Goal: Task Accomplishment & Management: Use online tool/utility

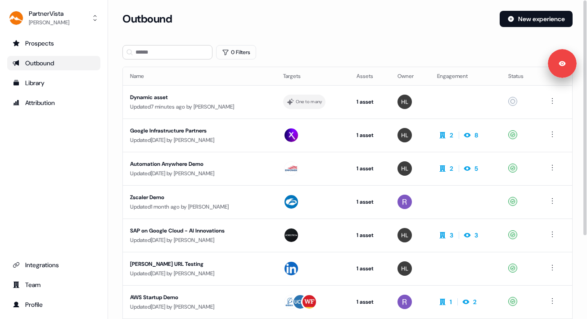
click at [368, 59] on section "Loading... Outbound New experience 0 Filters Name Targets Assets Owner Engageme…" at bounding box center [347, 221] width 479 height 421
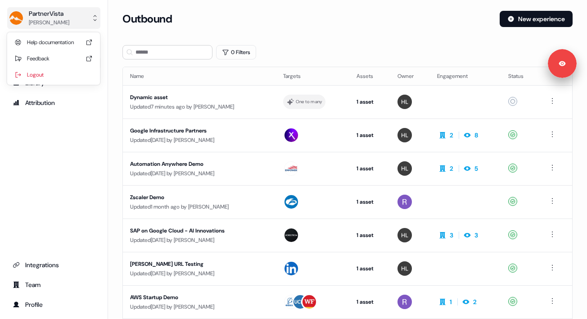
click at [89, 23] on button "PartnerVista [PERSON_NAME]" at bounding box center [53, 18] width 93 height 22
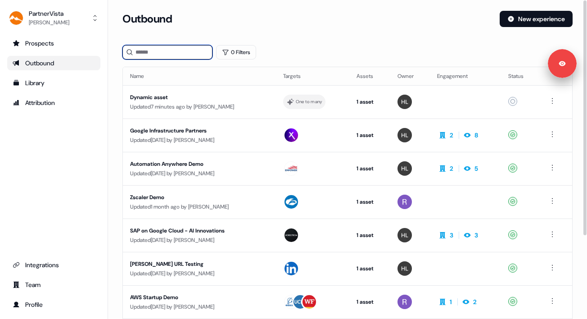
click at [143, 52] on input at bounding box center [167, 52] width 90 height 14
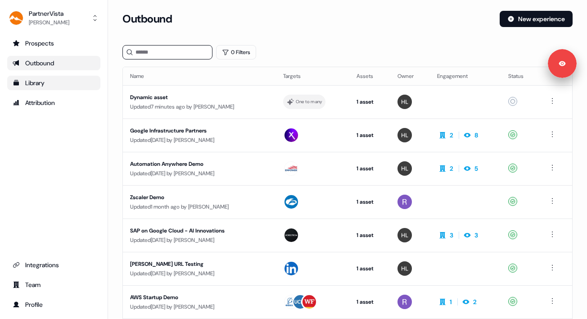
click at [54, 87] on link "Library" at bounding box center [53, 83] width 93 height 14
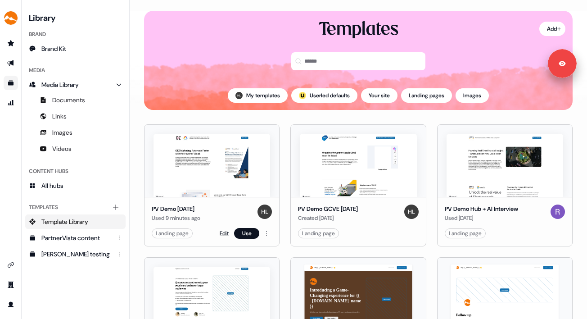
click at [222, 234] on link "Edit" at bounding box center [224, 233] width 9 height 9
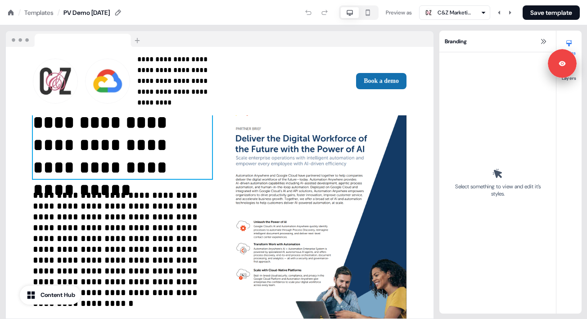
scroll to position [62, 0]
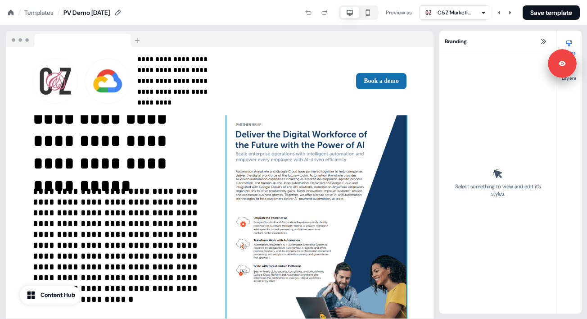
click at [290, 213] on img at bounding box center [316, 205] width 180 height 232
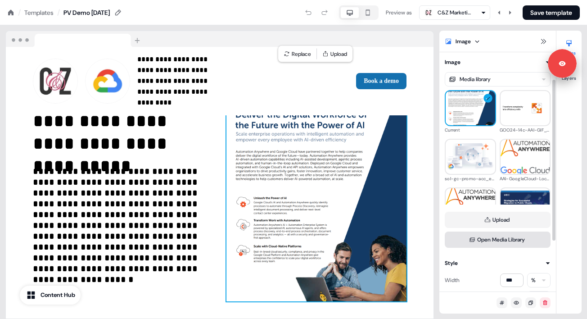
scroll to position [115, 0]
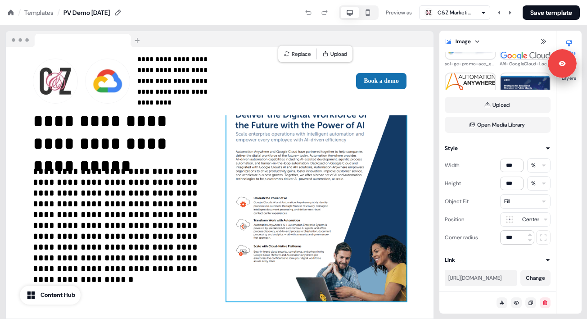
click at [48, 16] on div "Templates" at bounding box center [38, 12] width 29 height 9
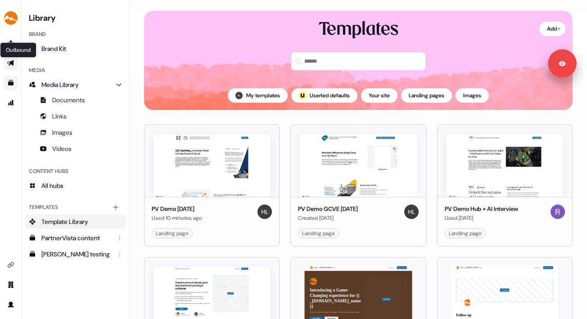
click at [14, 62] on icon "Go to outbound experience" at bounding box center [10, 62] width 7 height 7
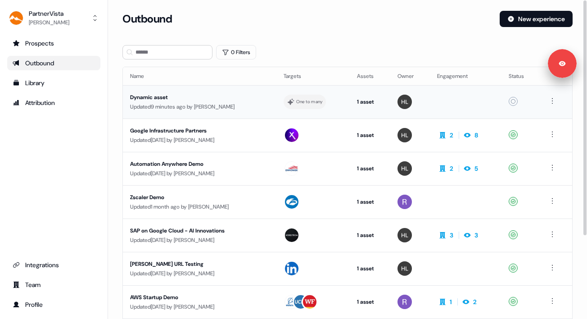
click at [218, 100] on div "Dynamic asset" at bounding box center [199, 97] width 139 height 9
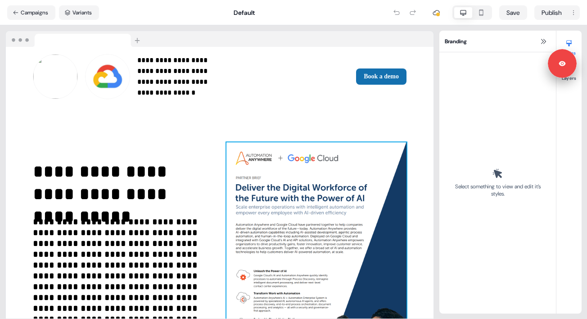
click at [281, 201] on img at bounding box center [316, 258] width 180 height 232
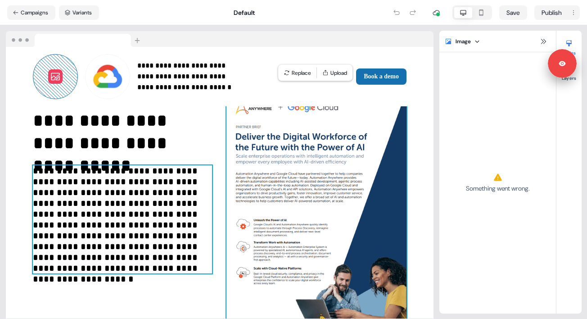
scroll to position [59, 0]
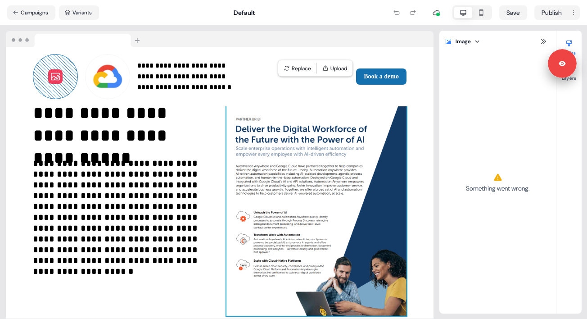
click at [330, 215] on img at bounding box center [316, 200] width 180 height 232
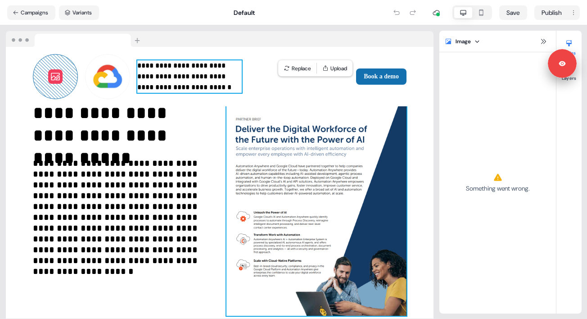
scroll to position [0, 0]
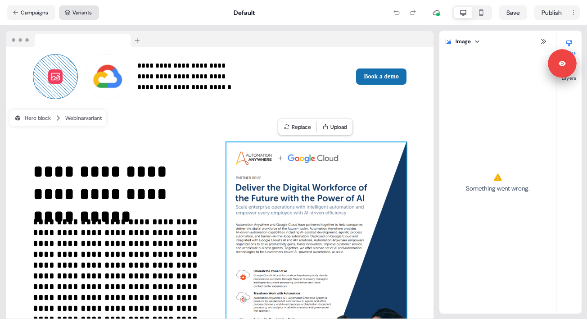
click at [90, 14] on button "Variants" at bounding box center [79, 12] width 40 height 14
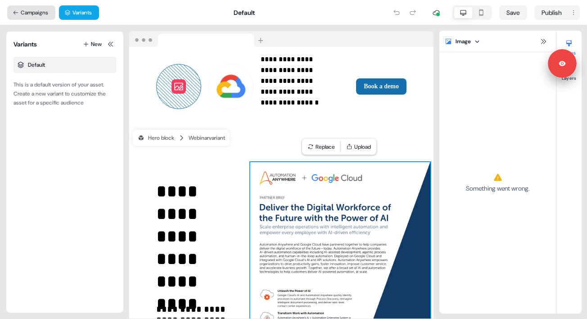
click at [19, 13] on button "Campaigns" at bounding box center [31, 12] width 48 height 14
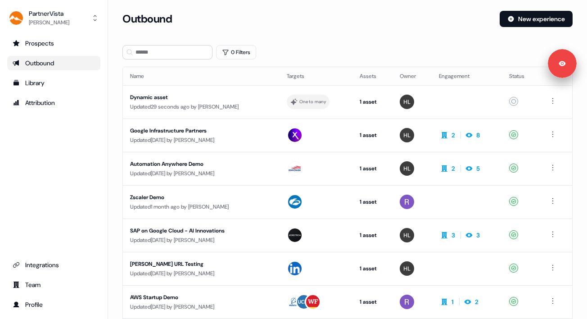
click at [34, 90] on ul "Prospects Outbound Library Attribution" at bounding box center [53, 73] width 93 height 74
click at [32, 86] on div "Library" at bounding box center [54, 82] width 82 height 9
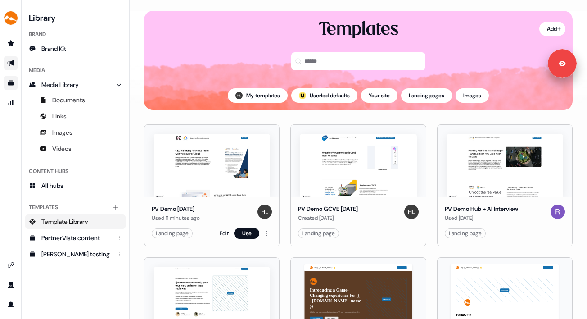
click at [222, 233] on link "Edit" at bounding box center [224, 233] width 9 height 9
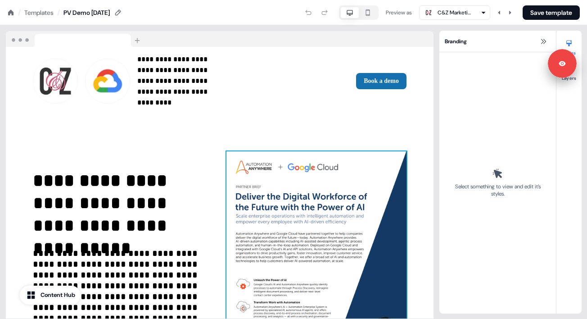
click at [303, 222] on img at bounding box center [316, 267] width 180 height 232
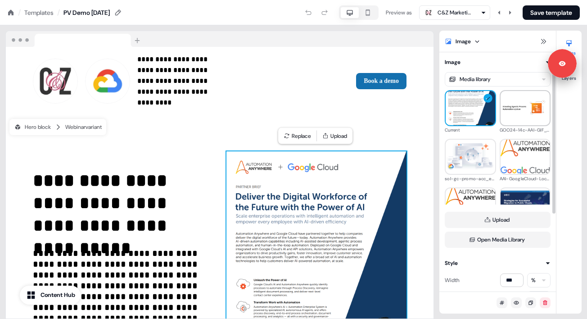
click at [522, 103] on img at bounding box center [526, 108] width 50 height 24
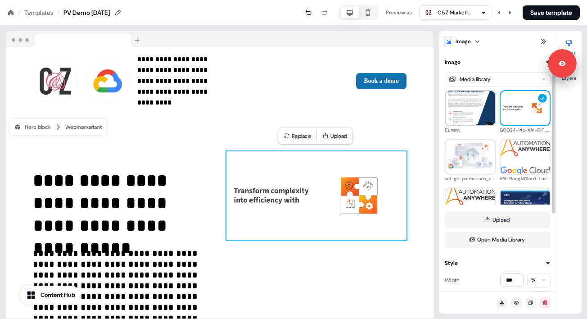
click at [468, 114] on img at bounding box center [471, 107] width 50 height 63
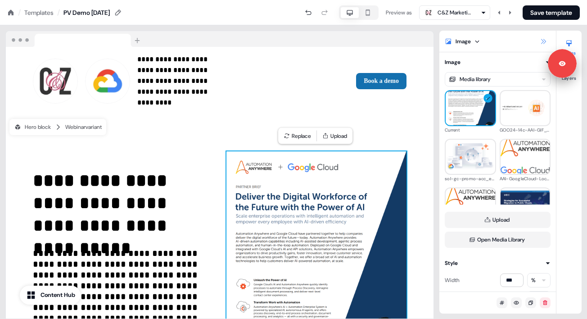
click at [540, 41] on icon at bounding box center [543, 41] width 7 height 7
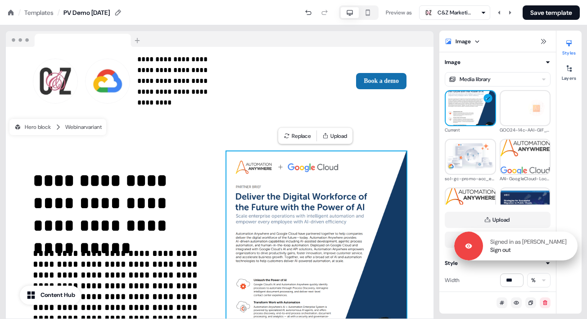
drag, startPoint x: 567, startPoint y: 65, endPoint x: 568, endPoint y: 247, distance: 182.4
click at [568, 247] on div "Signed in as [PERSON_NAME] Sign out" at bounding box center [530, 246] width 95 height 16
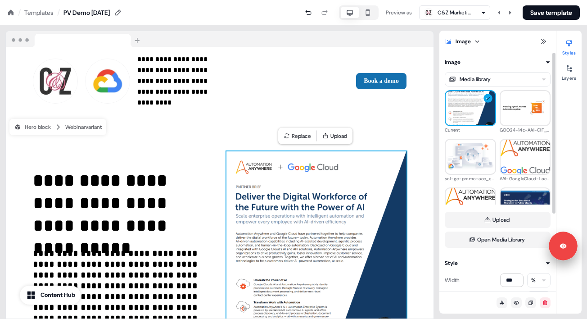
click at [352, 239] on img at bounding box center [316, 267] width 180 height 232
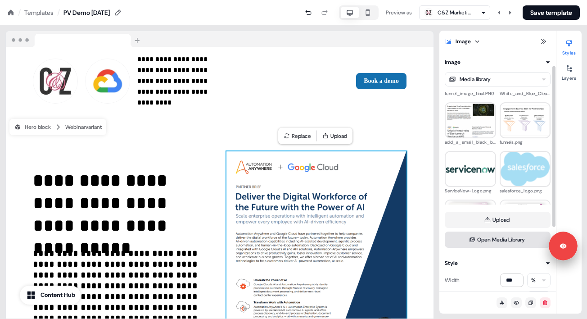
scroll to position [115, 0]
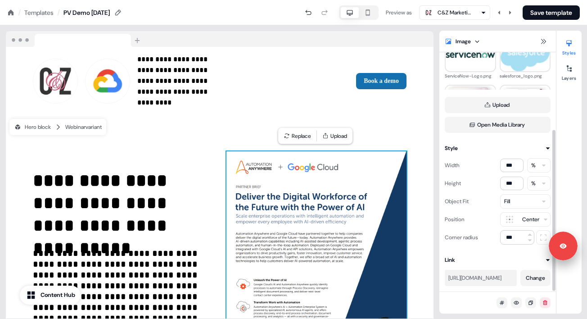
click at [478, 279] on div "[URL][DOMAIN_NAME]" at bounding box center [480, 277] width 65 height 9
click at [478, 278] on div "[URL][DOMAIN_NAME]" at bounding box center [480, 277] width 65 height 9
click at [32, 11] on div "Templates" at bounding box center [38, 12] width 29 height 9
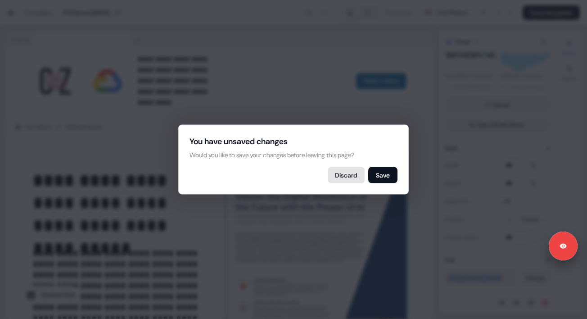
click at [341, 172] on button "Discard" at bounding box center [346, 175] width 37 height 16
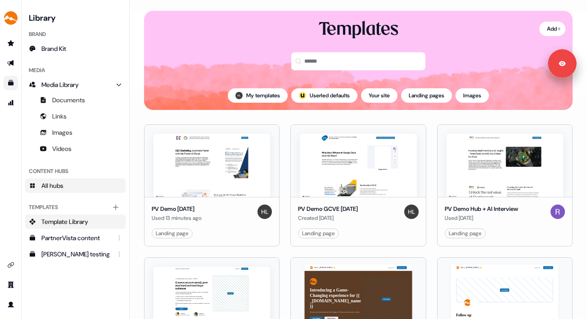
click at [57, 182] on span "All hubs" at bounding box center [52, 185] width 22 height 9
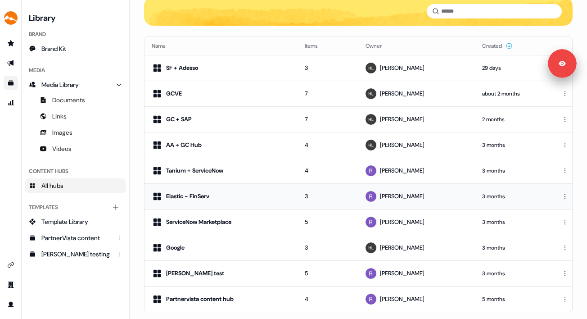
scroll to position [40, 0]
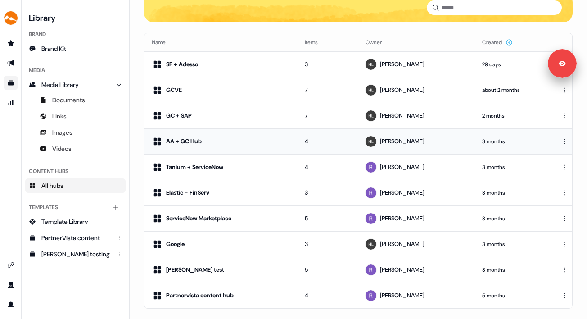
click at [267, 140] on div "AA + GC Hub" at bounding box center [221, 141] width 139 height 11
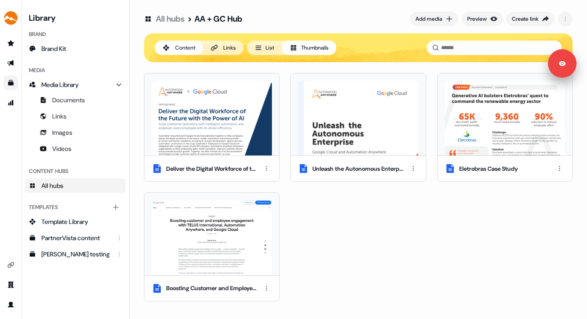
click at [226, 48] on div "Links" at bounding box center [229, 47] width 13 height 9
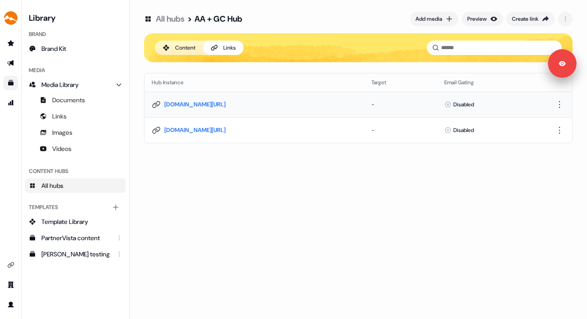
drag, startPoint x: 274, startPoint y: 103, endPoint x: 170, endPoint y: 104, distance: 103.6
click at [170, 104] on div "hub.partnervista.co/v/AaKdhENXb" at bounding box center [254, 104] width 205 height 9
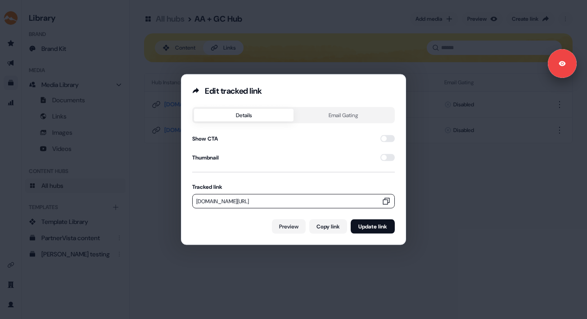
click at [383, 201] on icon "button" at bounding box center [386, 201] width 9 height 9
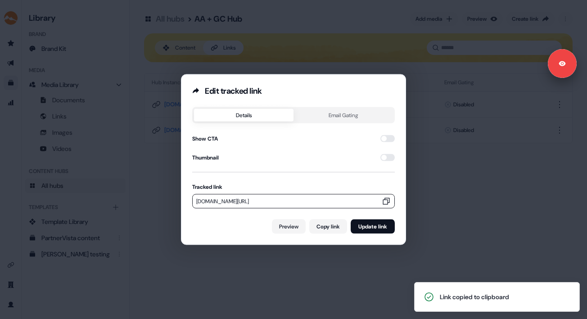
click at [447, 213] on div "Edit tracked link Details Email Gating Show CTA Thumbnail Tracked link hub.part…" at bounding box center [293, 159] width 587 height 319
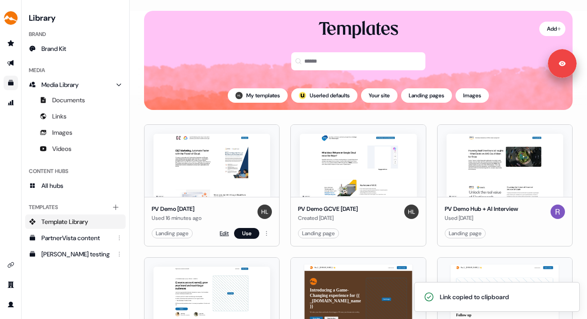
click at [222, 232] on link "Edit" at bounding box center [224, 233] width 9 height 9
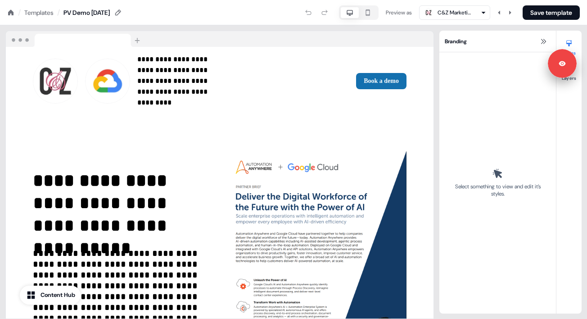
click at [366, 220] on img at bounding box center [316, 267] width 180 height 232
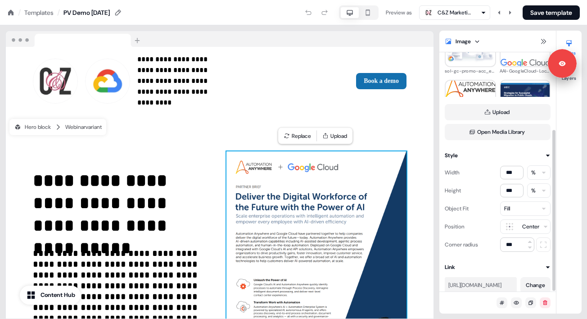
scroll to position [115, 0]
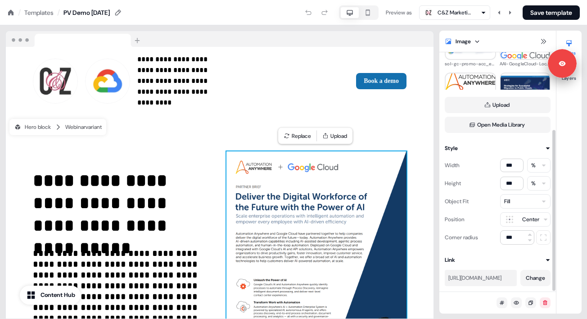
click at [481, 276] on div "[URL][DOMAIN_NAME]" at bounding box center [480, 277] width 65 height 9
click at [531, 278] on button "Change" at bounding box center [536, 278] width 30 height 16
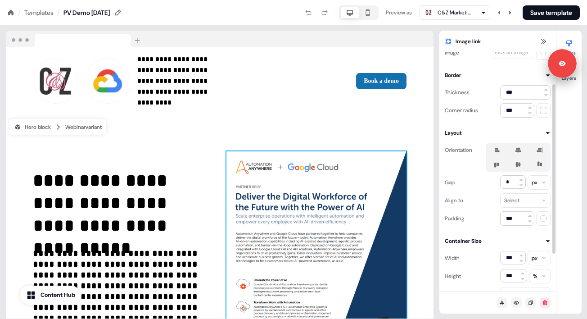
scroll to position [98, 0]
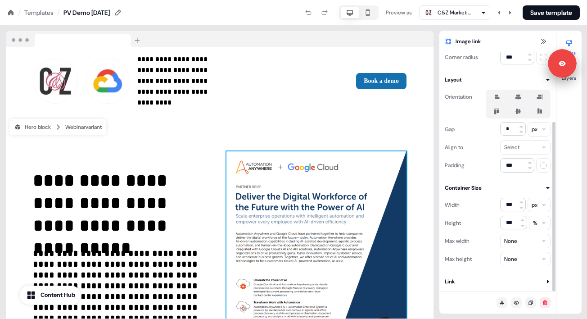
click at [462, 281] on button "Link" at bounding box center [498, 281] width 106 height 9
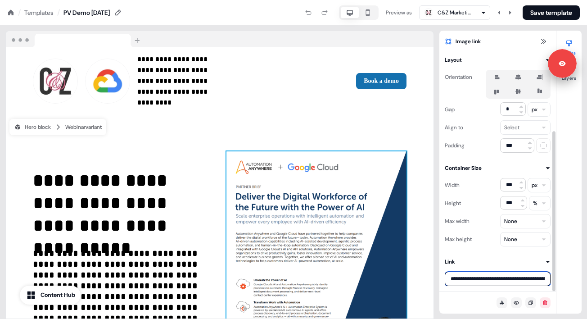
click at [462, 281] on input "**********" at bounding box center [498, 279] width 106 height 14
paste input
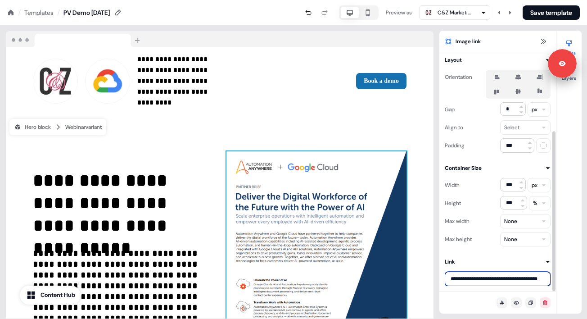
type input "**********"
click at [496, 265] on button "Link" at bounding box center [498, 261] width 106 height 9
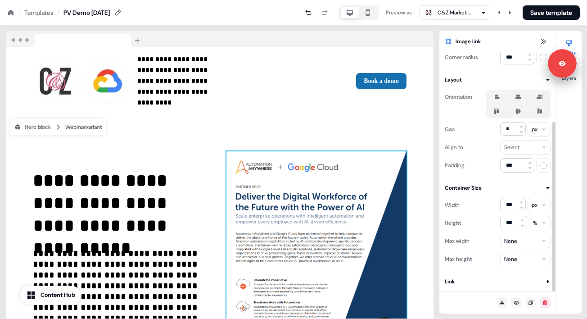
click at [491, 284] on button "Link" at bounding box center [498, 281] width 106 height 9
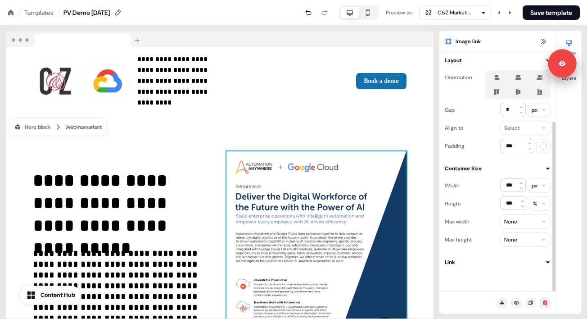
scroll to position [118, 0]
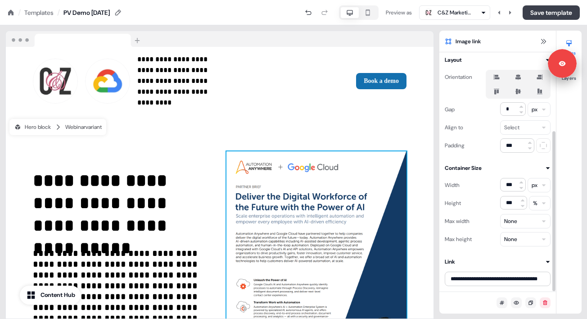
click at [547, 14] on button "Save template" at bounding box center [551, 12] width 57 height 14
click at [543, 40] on icon at bounding box center [543, 41] width 7 height 7
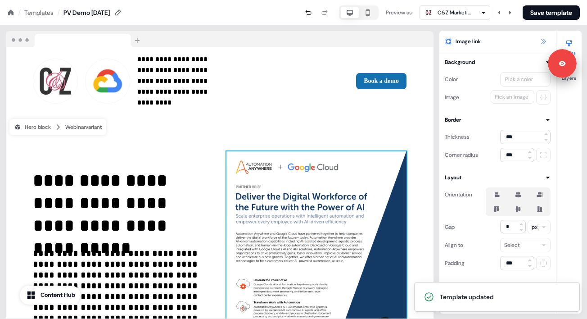
click at [539, 39] on button at bounding box center [543, 41] width 11 height 11
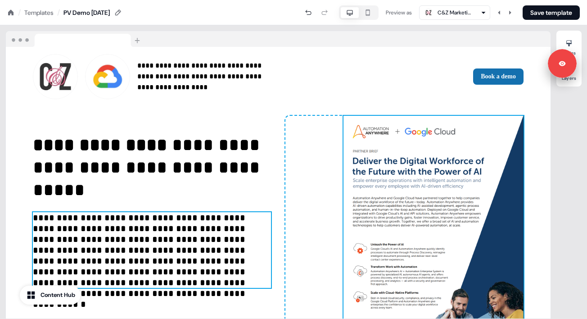
scroll to position [26, 0]
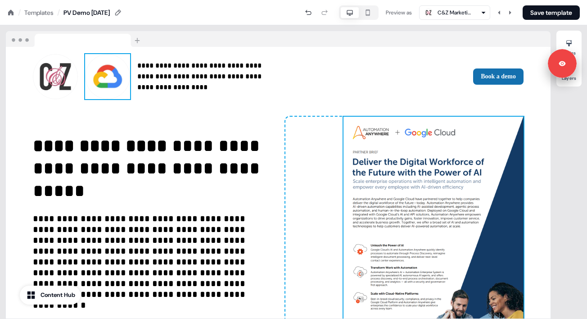
click at [109, 86] on img at bounding box center [107, 76] width 45 height 45
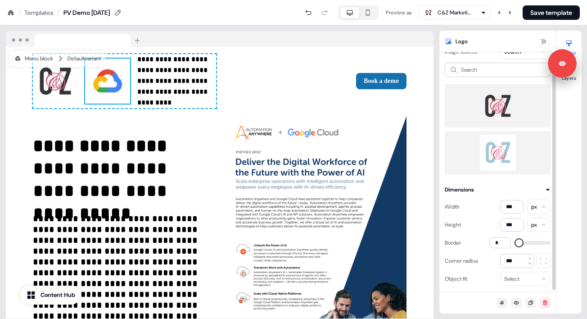
scroll to position [0, 0]
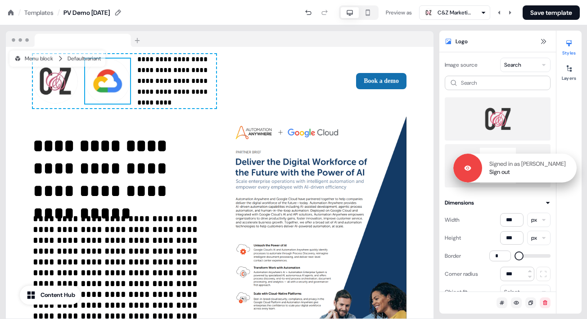
drag, startPoint x: 541, startPoint y: 68, endPoint x: 541, endPoint y: 174, distance: 105.4
click at [541, 174] on div "Signed in as [PERSON_NAME] Sign out" at bounding box center [529, 168] width 95 height 16
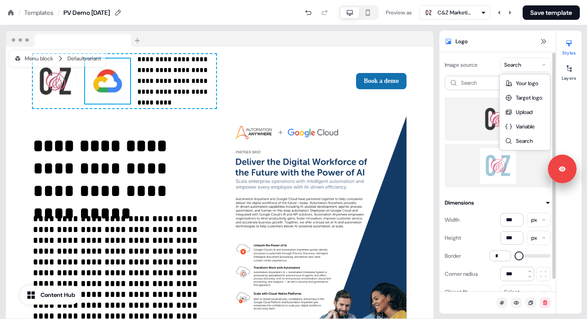
click at [526, 0] on html "**********" at bounding box center [293, 0] width 587 height 0
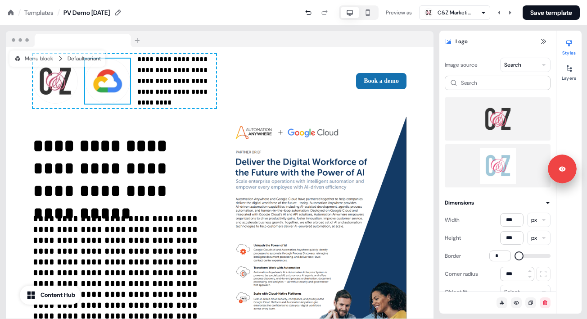
click at [528, 0] on html "**********" at bounding box center [293, 0] width 587 height 0
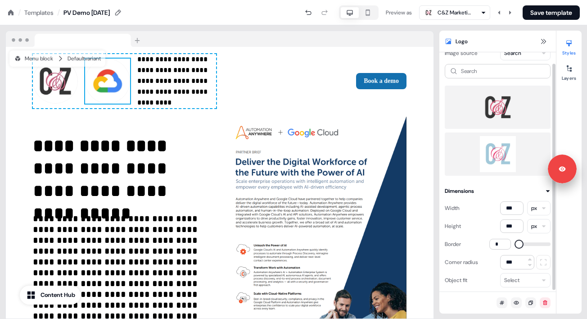
scroll to position [13, 0]
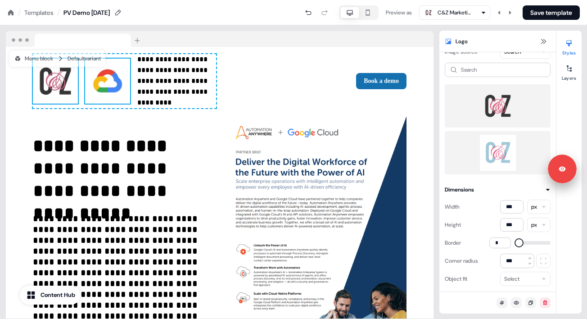
click at [70, 92] on img at bounding box center [55, 81] width 45 height 45
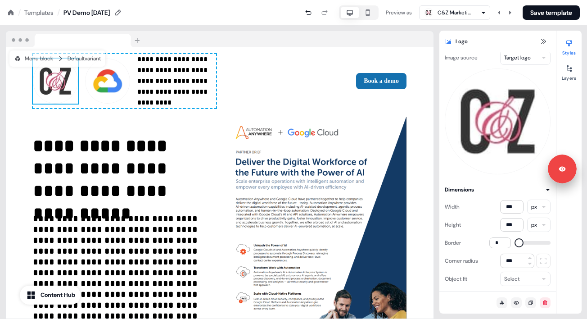
scroll to position [7, 0]
click at [567, 72] on div at bounding box center [569, 68] width 14 height 14
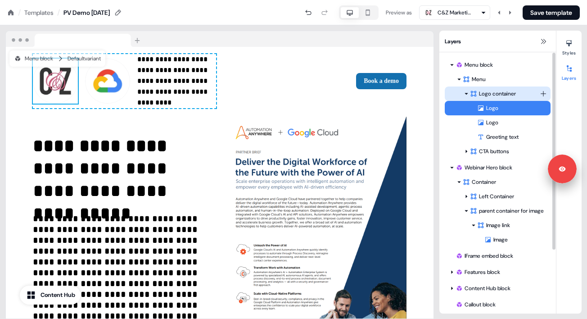
click at [518, 95] on div "Logo container" at bounding box center [505, 93] width 70 height 9
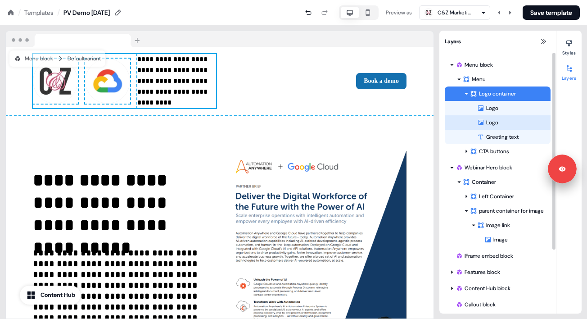
scroll to position [0, 0]
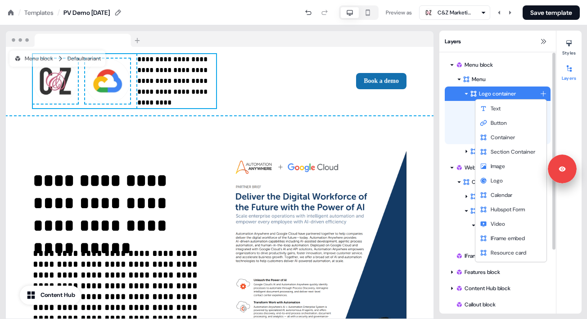
click at [545, 0] on html "**********" at bounding box center [293, 0] width 587 height 0
click at [502, 167] on span "Image" at bounding box center [498, 166] width 14 height 7
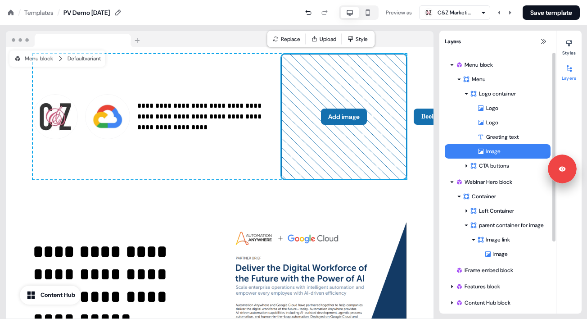
click at [329, 109] on button "Add image" at bounding box center [344, 117] width 46 height 16
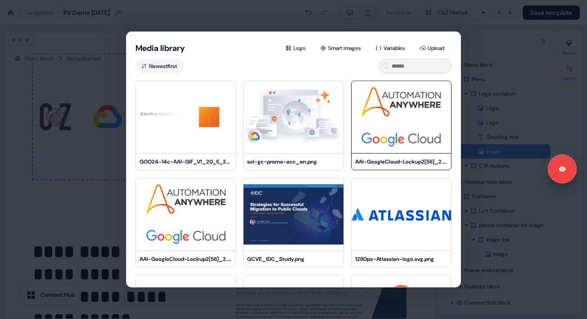
click at [371, 105] on img at bounding box center [402, 117] width 100 height 72
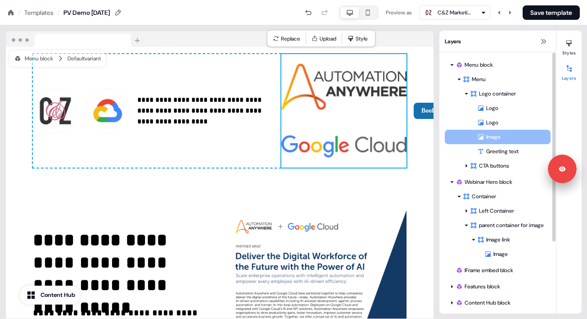
drag, startPoint x: 498, startPoint y: 150, endPoint x: 498, endPoint y: 138, distance: 12.6
click at [498, 138] on div "Logo Logo Greeting text Image Image To pick up a draggable item, press the spac…" at bounding box center [498, 130] width 106 height 58
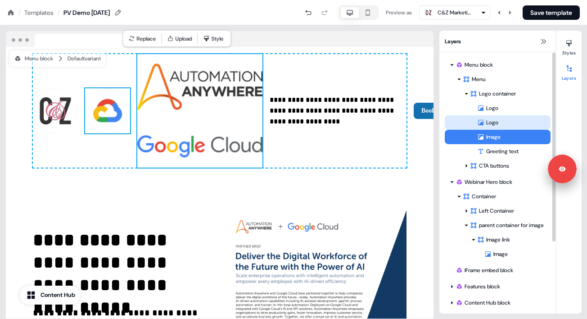
click at [497, 123] on div "Logo" at bounding box center [513, 122] width 73 height 9
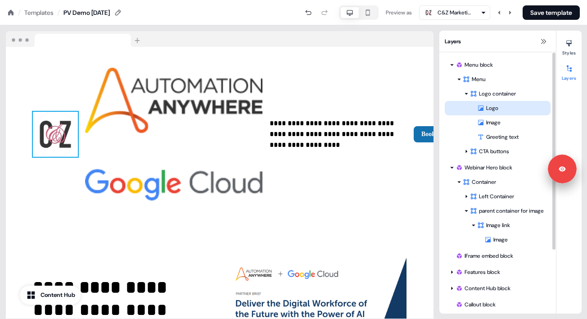
click at [494, 110] on div "Logo" at bounding box center [513, 108] width 73 height 9
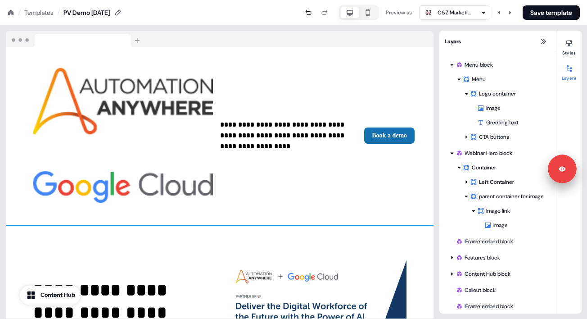
click at [308, 81] on div "**********" at bounding box center [220, 136] width 428 height 178
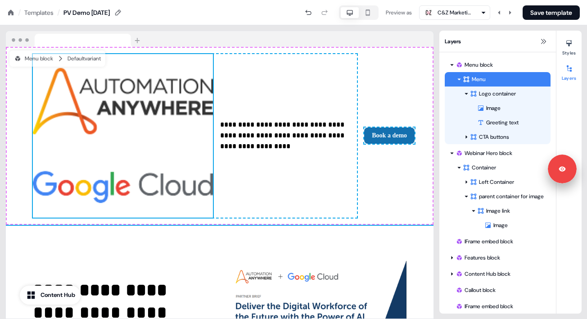
click at [96, 96] on img at bounding box center [123, 136] width 180 height 164
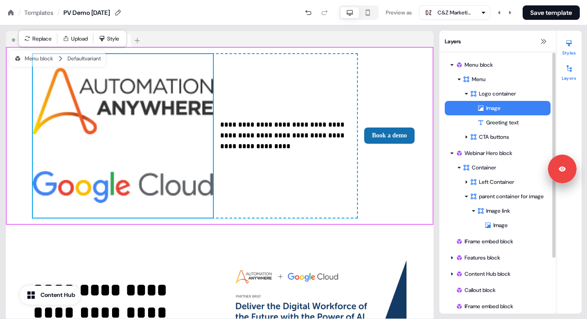
click at [575, 45] on div at bounding box center [569, 43] width 14 height 14
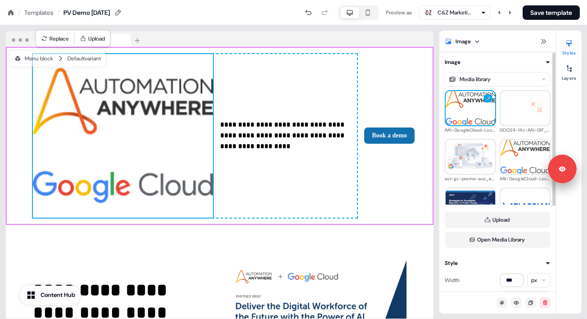
scroll to position [9, 0]
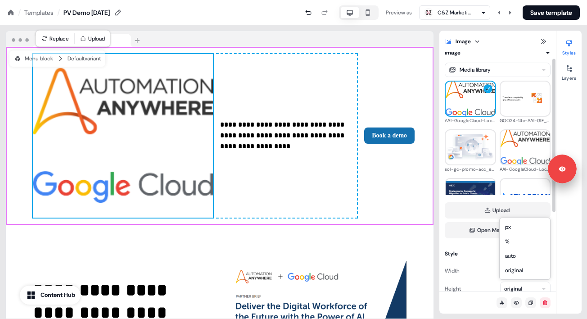
click at [514, 0] on html "**********" at bounding box center [293, 0] width 587 height 0
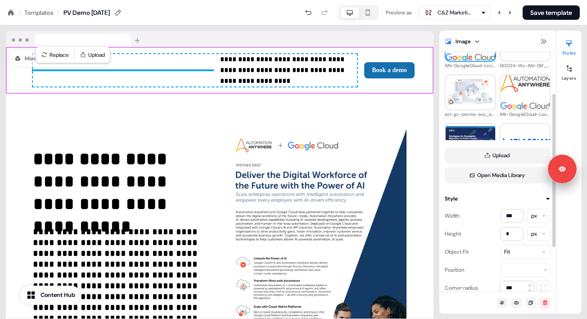
scroll to position [74, 0]
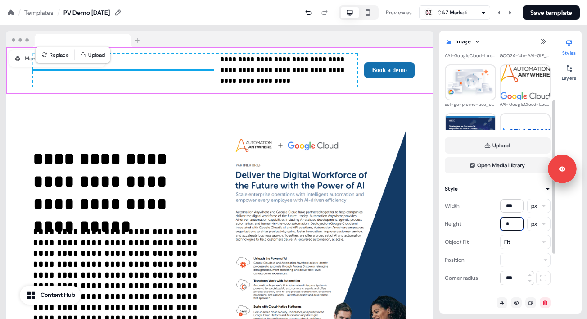
click at [511, 221] on input "*" at bounding box center [511, 224] width 23 height 14
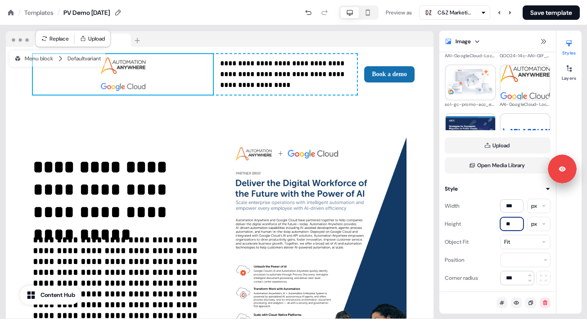
type input "**"
click at [137, 119] on div "**********" at bounding box center [220, 254] width 428 height 304
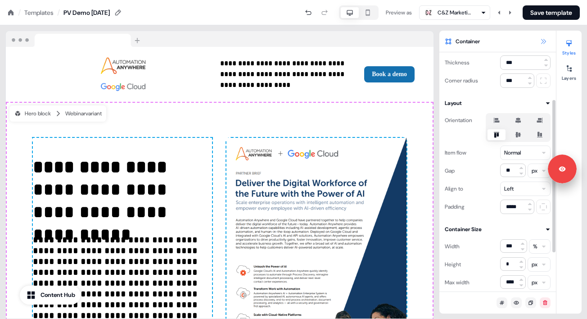
click at [543, 40] on icon at bounding box center [543, 41] width 7 height 7
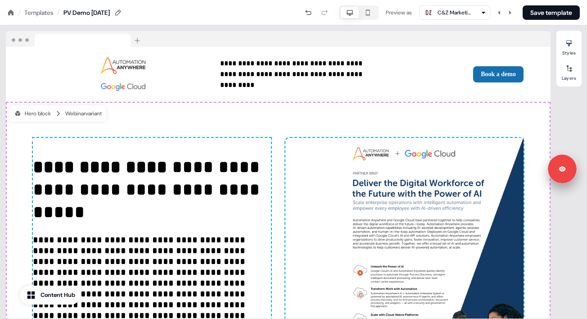
click at [231, 122] on div "**********" at bounding box center [278, 254] width 545 height 304
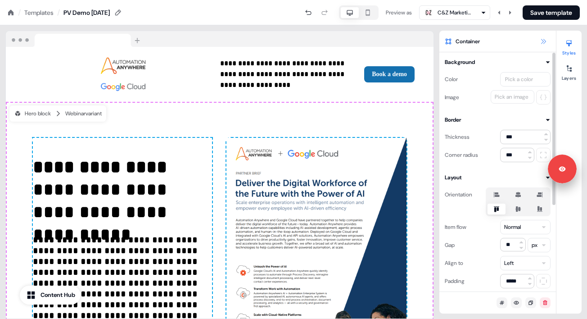
click at [541, 44] on icon at bounding box center [543, 41] width 7 height 7
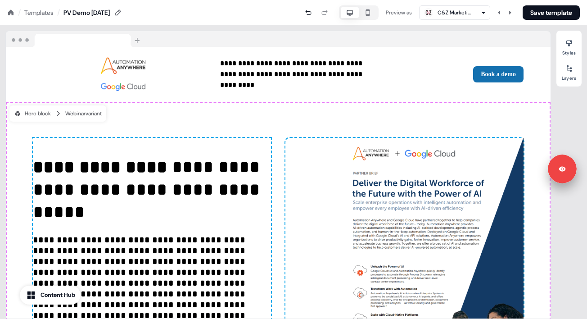
click at [277, 114] on div "**********" at bounding box center [278, 254] width 545 height 304
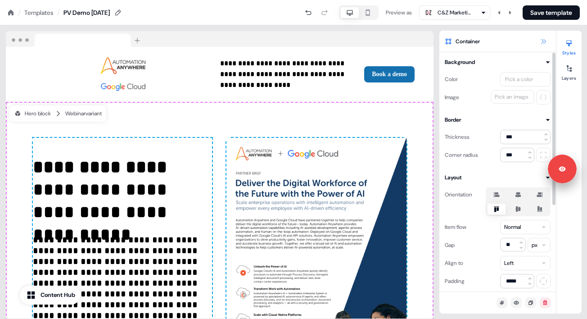
click at [539, 37] on button at bounding box center [543, 41] width 11 height 11
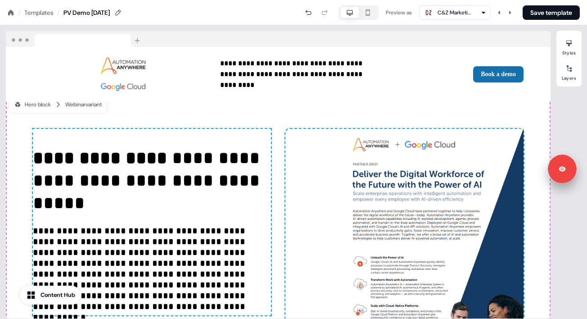
scroll to position [10, 0]
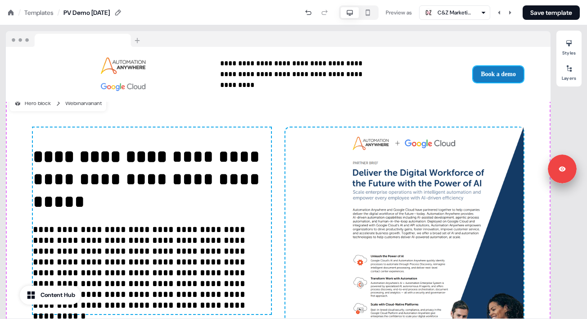
click at [487, 72] on button "Book a demo" at bounding box center [498, 74] width 50 height 16
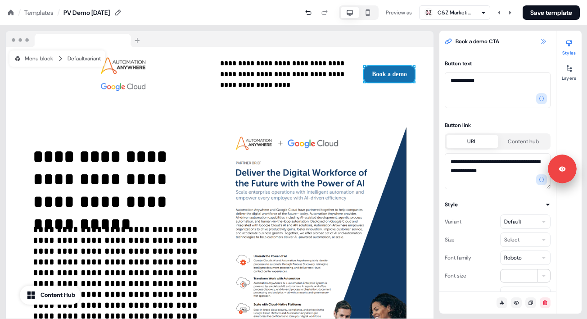
click at [543, 42] on icon at bounding box center [543, 41] width 7 height 7
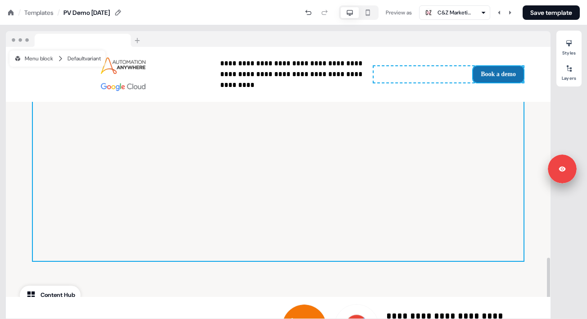
scroll to position [1430, 0]
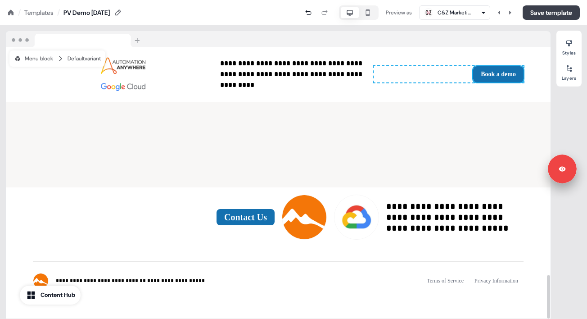
click at [543, 14] on button "Save template" at bounding box center [551, 12] width 57 height 14
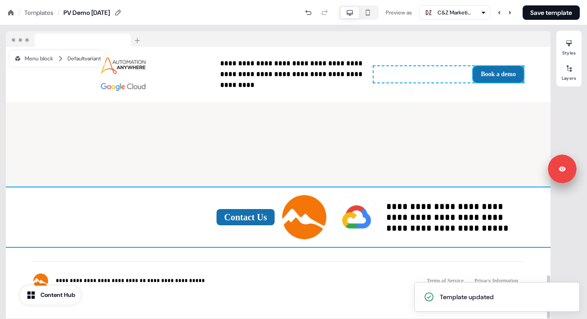
click at [276, 188] on div "**********" at bounding box center [278, 216] width 545 height 59
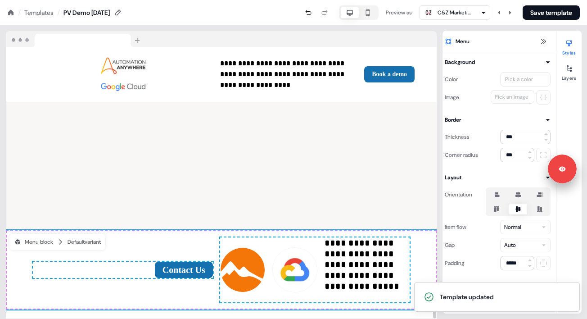
scroll to position [1472, 0]
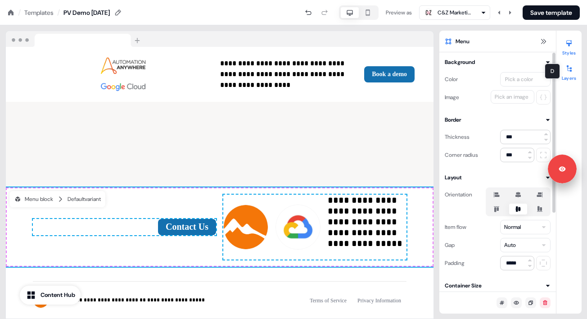
click at [570, 72] on div at bounding box center [569, 68] width 14 height 14
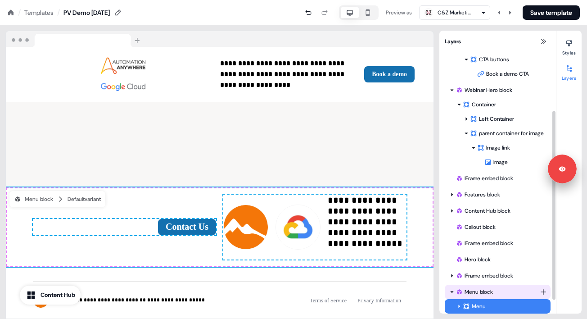
scroll to position [99, 0]
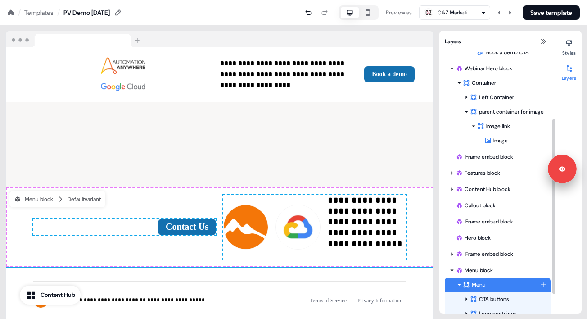
click at [458, 285] on icon at bounding box center [459, 284] width 5 height 5
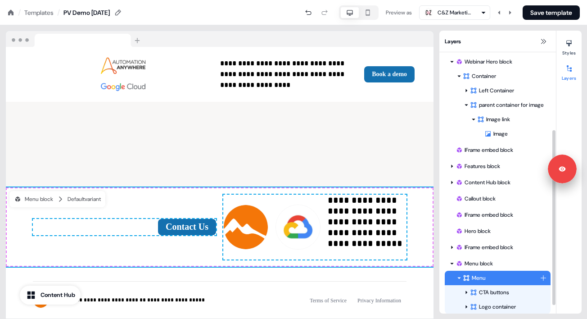
scroll to position [128, 0]
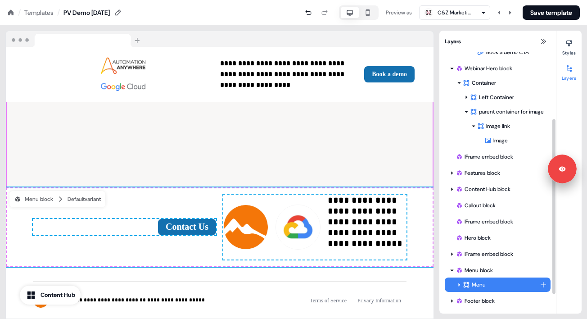
click at [461, 257] on div "Menu block Menu Logo container Image Greeting text To pick up a draggable item,…" at bounding box center [497, 133] width 117 height 360
click at [471, 282] on div "Menu" at bounding box center [501, 284] width 77 height 9
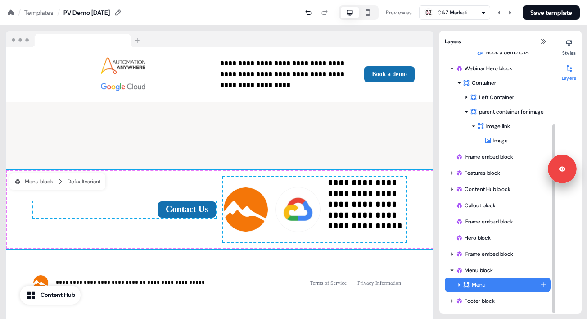
scroll to position [1492, 0]
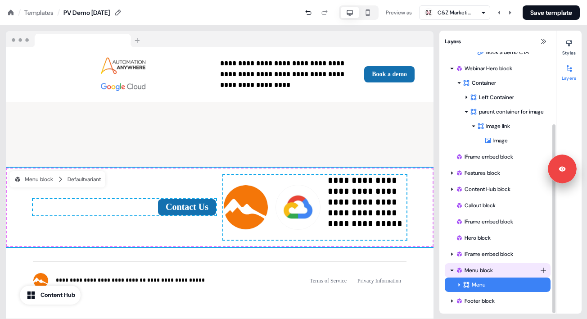
click at [484, 264] on div "Menu block" at bounding box center [498, 270] width 106 height 14
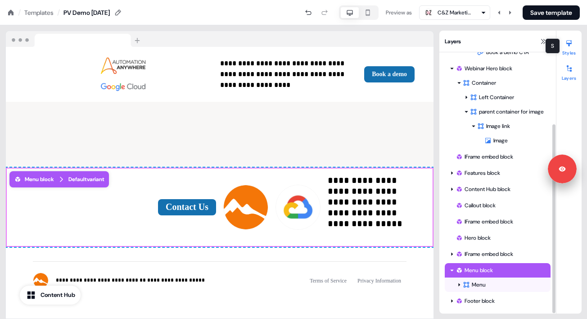
click at [572, 47] on div at bounding box center [569, 43] width 14 height 14
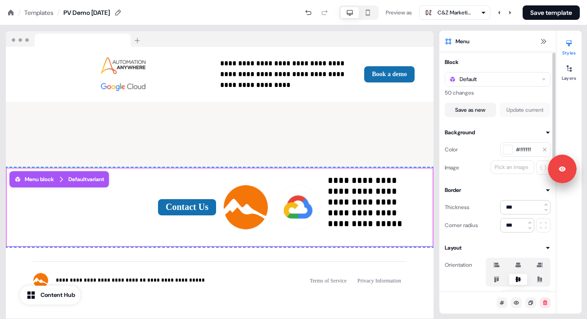
click at [520, 263] on icon at bounding box center [518, 265] width 5 height 6
click at [520, 263] on button "button" at bounding box center [518, 264] width 7 height 7
click at [519, 279] on icon at bounding box center [519, 278] width 6 height 5
click at [519, 279] on button "button" at bounding box center [518, 279] width 7 height 7
click at [568, 72] on div at bounding box center [569, 68] width 14 height 14
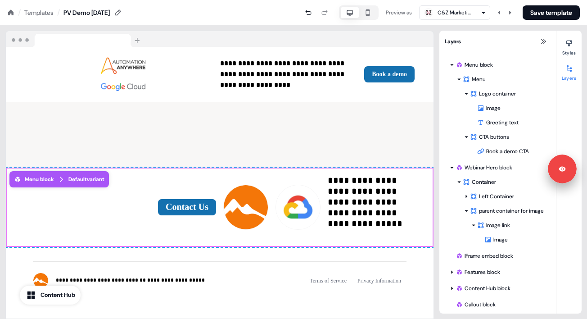
scroll to position [63, 0]
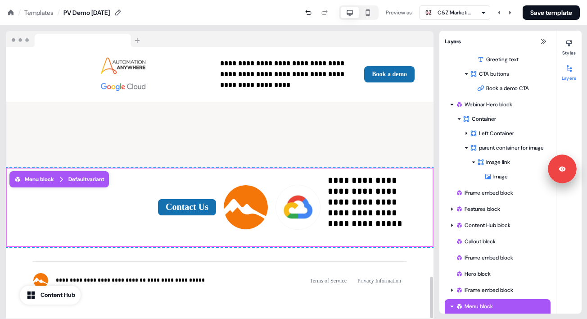
click at [209, 176] on div "**********" at bounding box center [220, 206] width 428 height 79
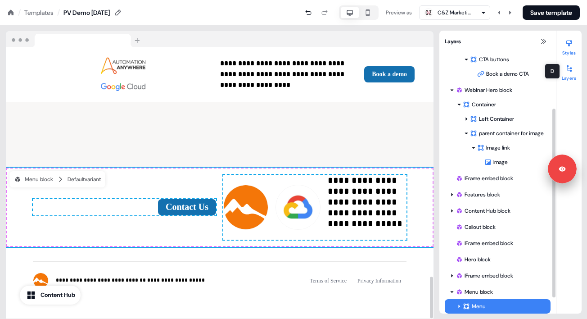
click at [570, 47] on div at bounding box center [569, 43] width 14 height 14
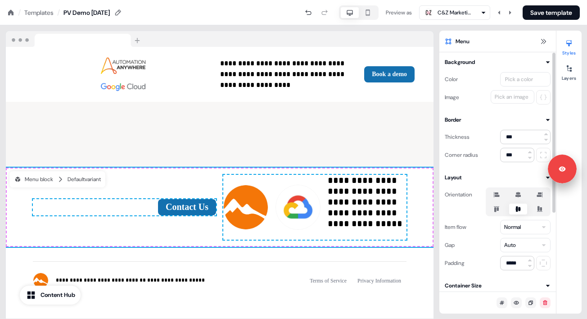
click at [518, 195] on icon at bounding box center [518, 195] width 5 height 6
click at [518, 195] on button "button" at bounding box center [518, 194] width 7 height 7
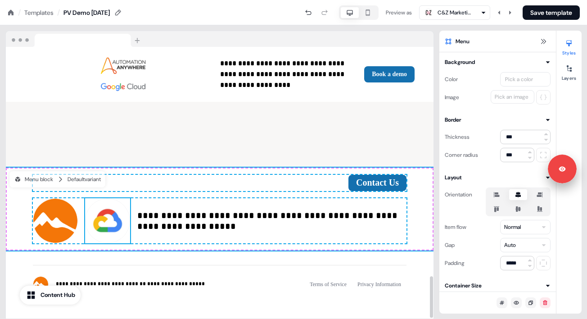
click at [111, 218] on img at bounding box center [107, 220] width 45 height 45
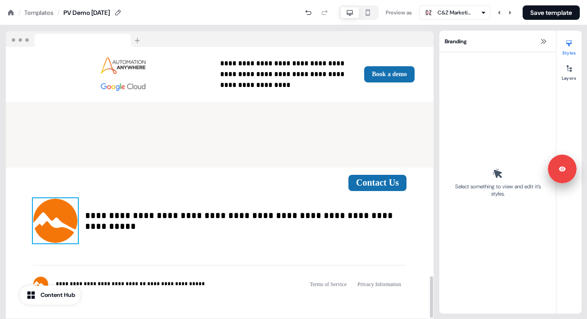
click at [65, 221] on img at bounding box center [55, 220] width 45 height 45
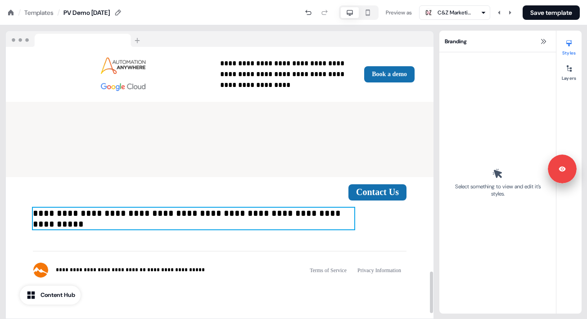
scroll to position [1462, 0]
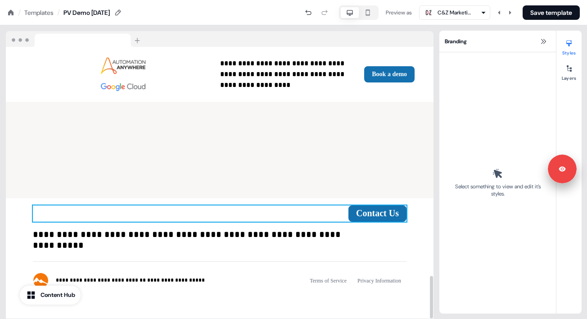
click at [305, 205] on div "Contact Us To pick up a draggable item, press the space bar. While dragging, us…" at bounding box center [220, 213] width 374 height 16
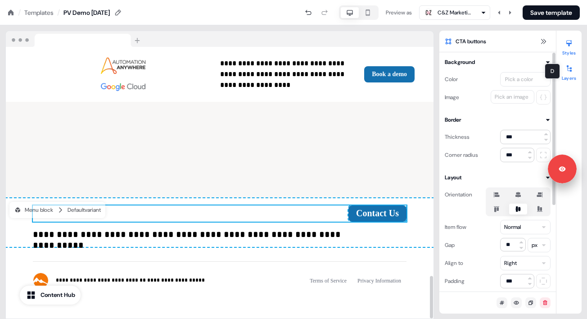
click at [574, 72] on div at bounding box center [569, 68] width 14 height 14
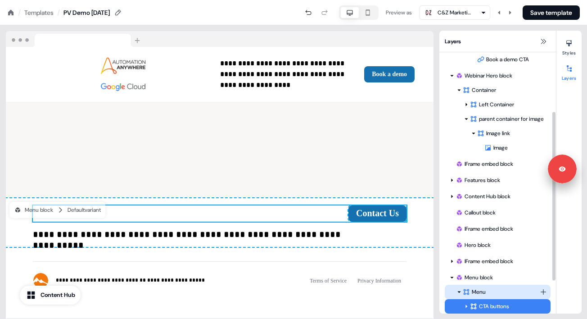
scroll to position [142, 0]
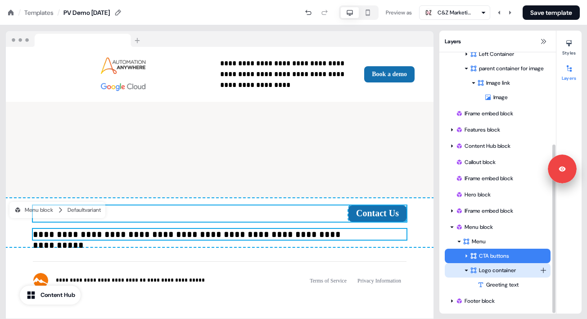
click at [480, 274] on div "Logo container" at bounding box center [505, 270] width 70 height 9
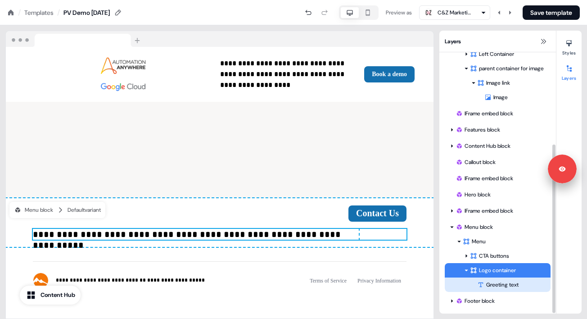
click at [491, 285] on div "Greeting text" at bounding box center [513, 284] width 73 height 9
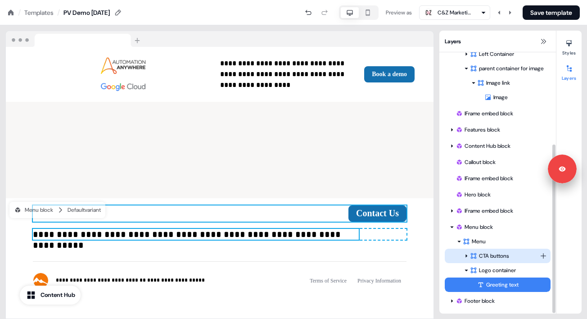
click at [496, 256] on div "CTA buttons" at bounding box center [505, 255] width 70 height 9
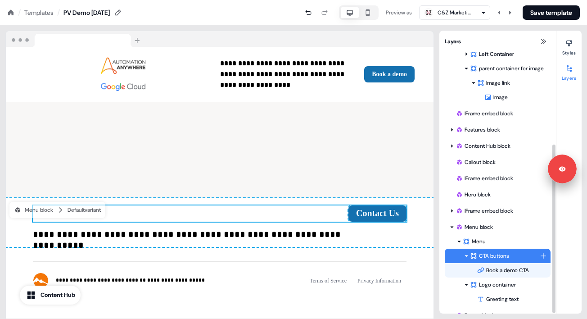
click at [465, 257] on icon at bounding box center [466, 255] width 5 height 5
click at [493, 270] on div "Book a demo CTA" at bounding box center [513, 270] width 73 height 9
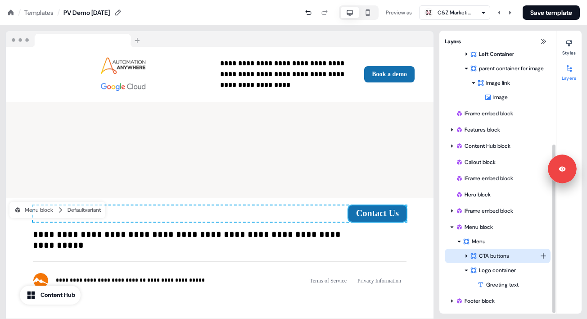
click at [467, 255] on icon at bounding box center [466, 255] width 5 height 5
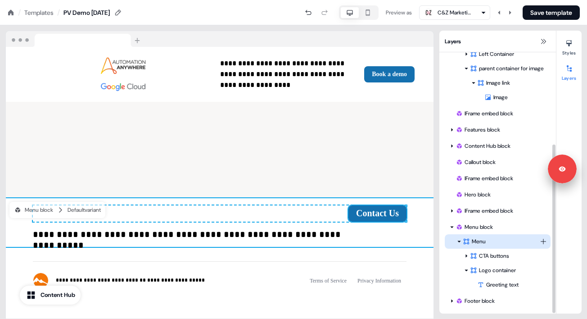
click at [475, 244] on div "Menu" at bounding box center [501, 241] width 77 height 9
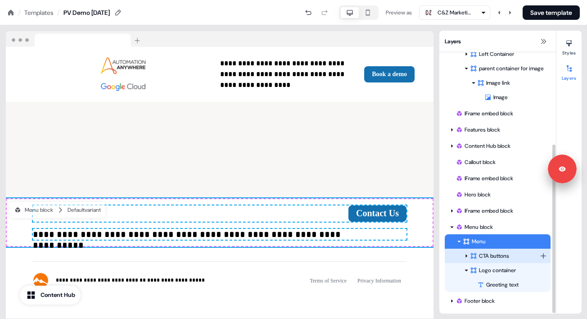
click at [485, 256] on div "CTA buttons" at bounding box center [505, 255] width 70 height 9
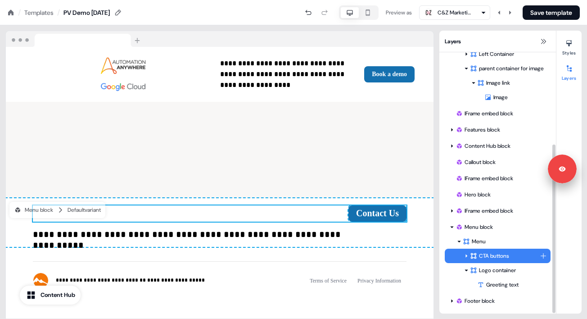
click at [466, 256] on icon at bounding box center [466, 255] width 5 height 5
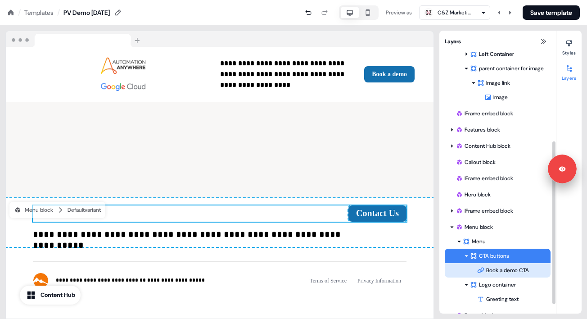
click at [487, 269] on div "Book a demo CTA" at bounding box center [513, 270] width 73 height 9
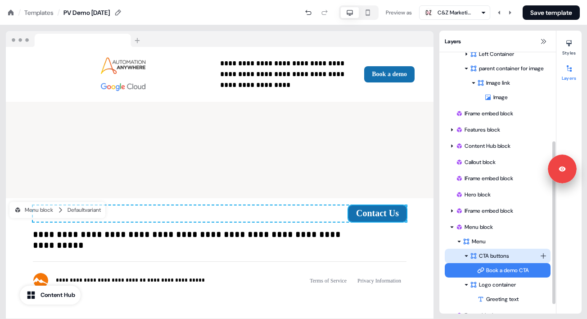
click at [496, 254] on div "CTA buttons" at bounding box center [505, 255] width 70 height 9
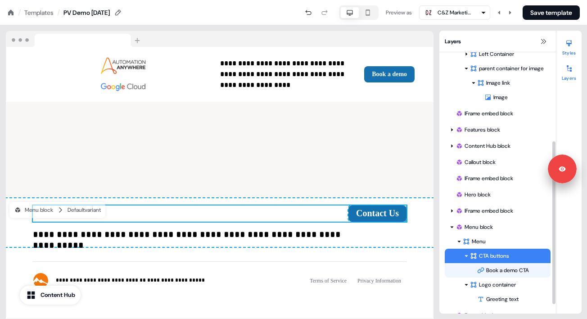
click at [570, 43] on icon at bounding box center [568, 44] width 5 height 6
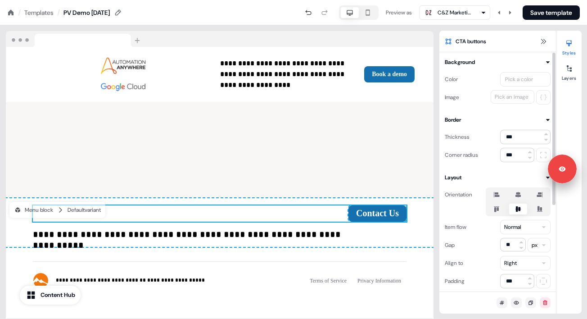
click at [518, 193] on icon at bounding box center [518, 195] width 5 height 6
click at [518, 193] on button "button" at bounding box center [518, 194] width 7 height 7
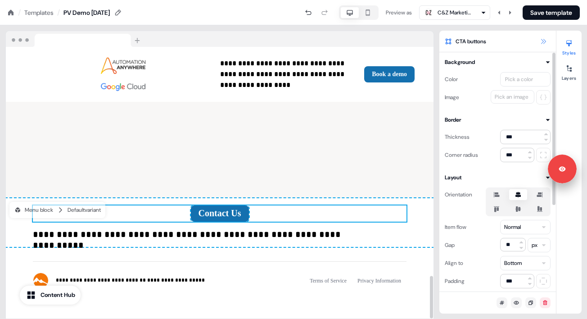
click at [545, 42] on icon at bounding box center [543, 41] width 7 height 7
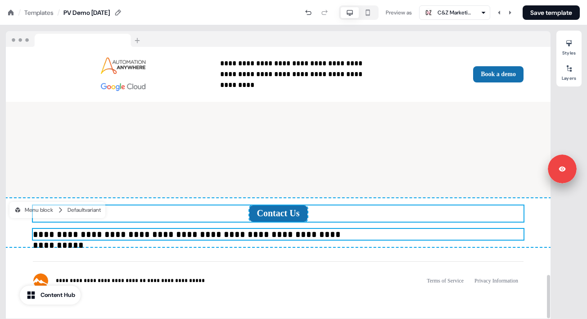
click at [407, 229] on div "**********" at bounding box center [278, 234] width 491 height 11
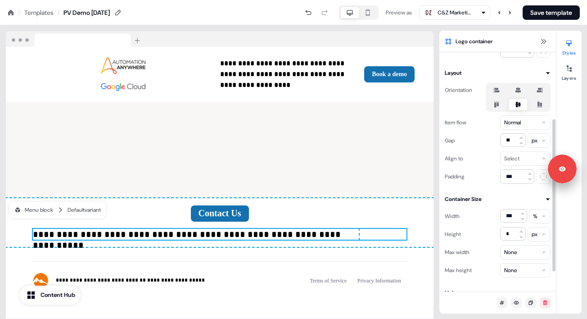
scroll to position [136, 0]
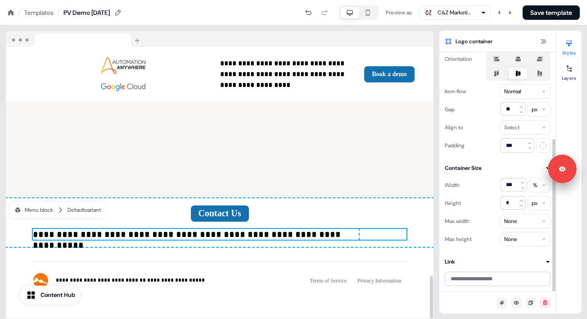
click at [258, 229] on p "**********" at bounding box center [196, 234] width 326 height 11
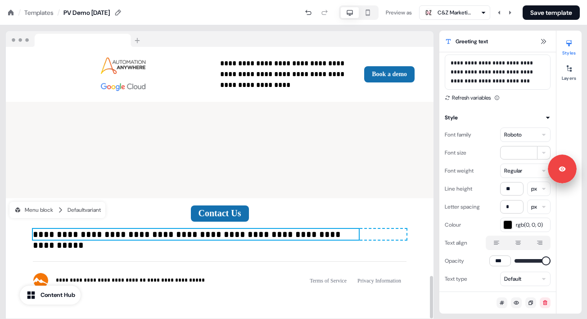
click at [258, 229] on p "**********" at bounding box center [196, 234] width 326 height 11
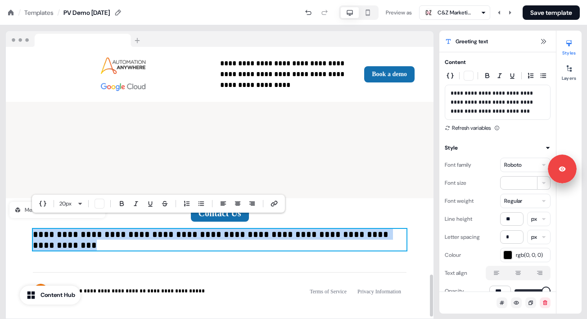
click at [258, 229] on p "**********" at bounding box center [220, 240] width 374 height 22
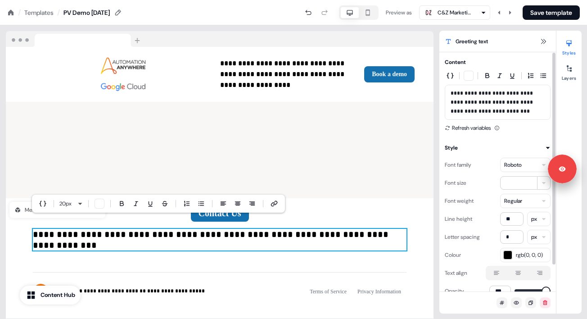
click at [521, 275] on icon at bounding box center [518, 272] width 11 height 7
click at [521, 275] on button "button" at bounding box center [518, 272] width 7 height 7
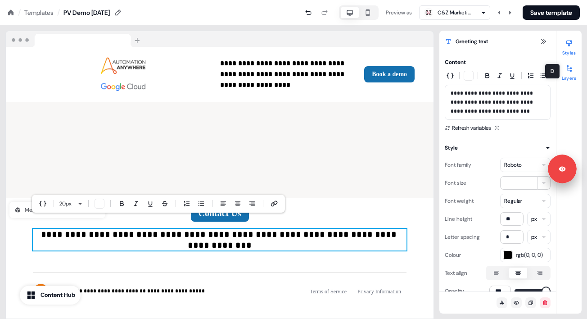
click at [570, 73] on div at bounding box center [569, 68] width 14 height 14
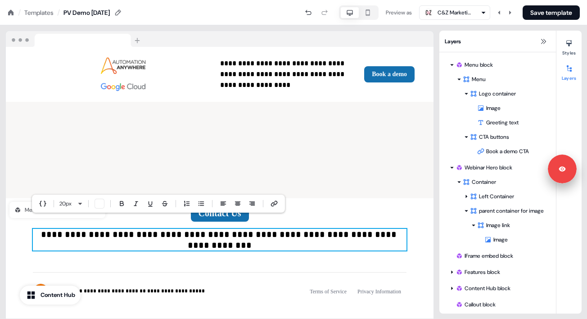
scroll to position [135, 0]
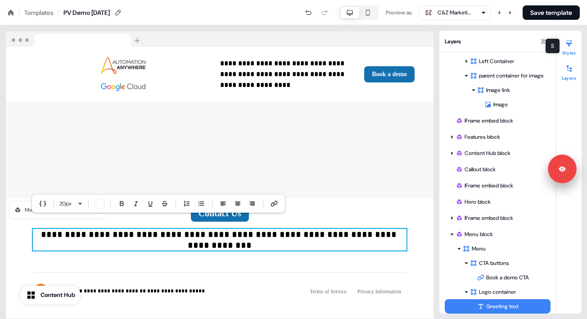
click at [570, 48] on div at bounding box center [569, 43] width 14 height 14
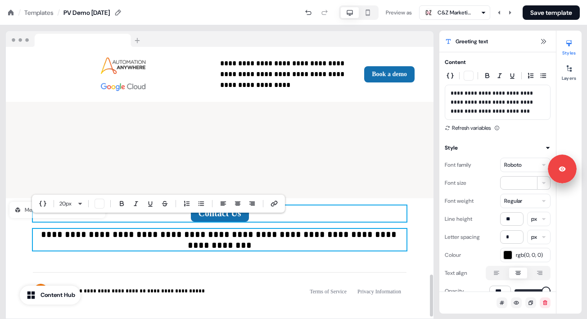
click at [359, 205] on div "Contact Us To pick up a draggable item, press the space bar. While dragging, us…" at bounding box center [220, 213] width 374 height 16
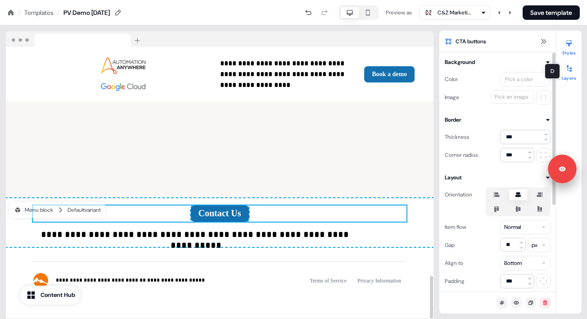
click at [574, 68] on div at bounding box center [569, 68] width 14 height 14
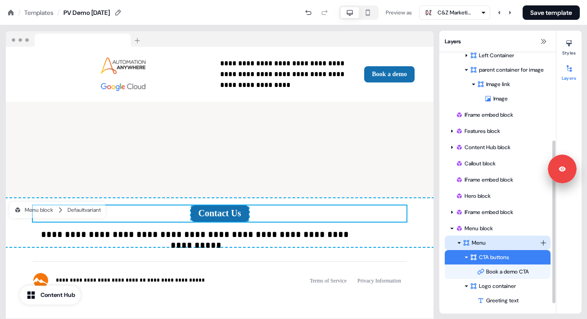
scroll to position [153, 0]
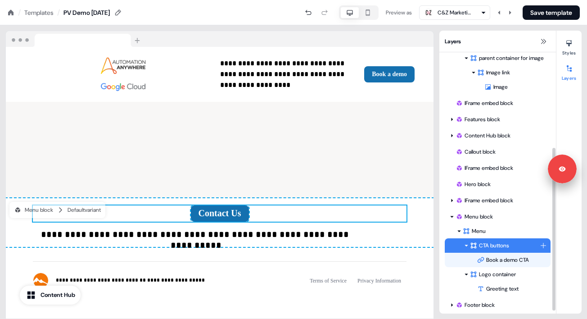
click at [521, 248] on div "CTA buttons" at bounding box center [505, 245] width 70 height 9
click at [534, 259] on div "Book a demo CTA" at bounding box center [513, 259] width 73 height 9
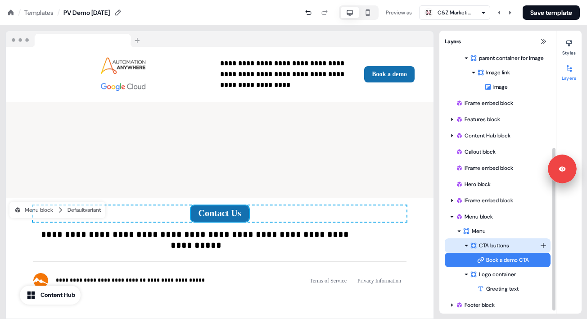
click at [523, 249] on div "CTA buttons" at bounding box center [505, 245] width 70 height 9
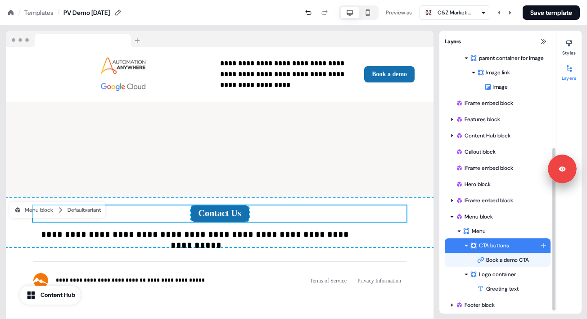
click at [543, 0] on html "**********" at bounding box center [293, 0] width 587 height 0
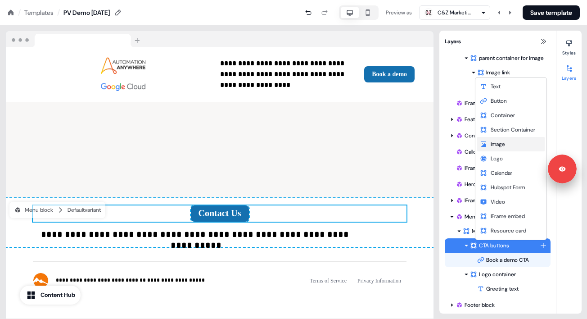
click at [504, 146] on span "Image" at bounding box center [498, 143] width 14 height 7
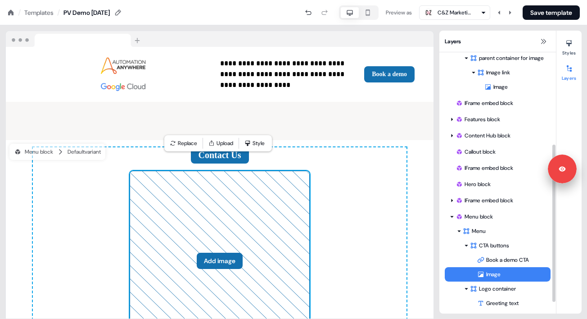
scroll to position [1523, 0]
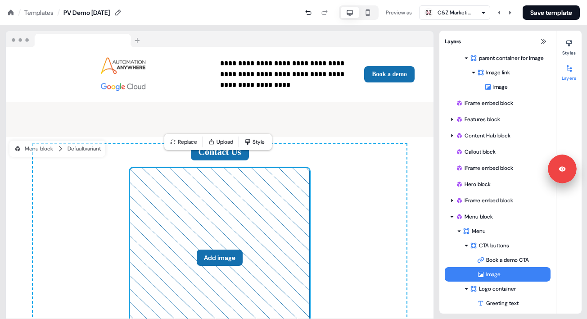
click at [217, 249] on button "Add image" at bounding box center [220, 257] width 46 height 16
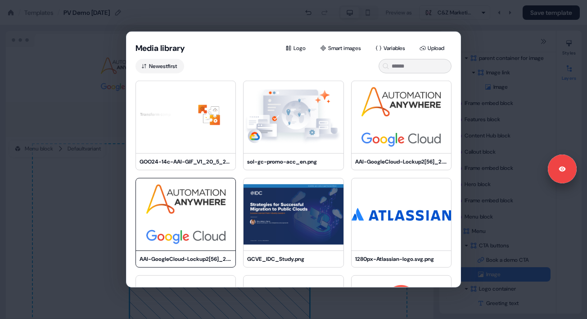
click at [202, 221] on img at bounding box center [186, 214] width 100 height 72
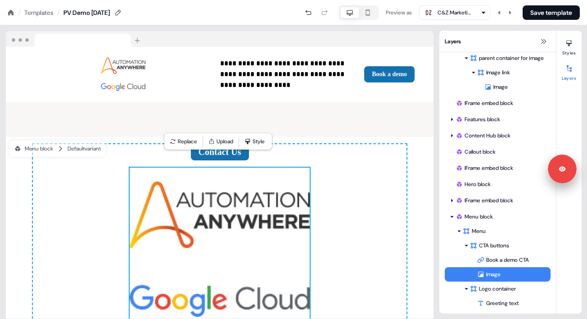
click at [268, 224] on img at bounding box center [220, 249] width 180 height 164
click at [570, 46] on icon at bounding box center [569, 43] width 7 height 7
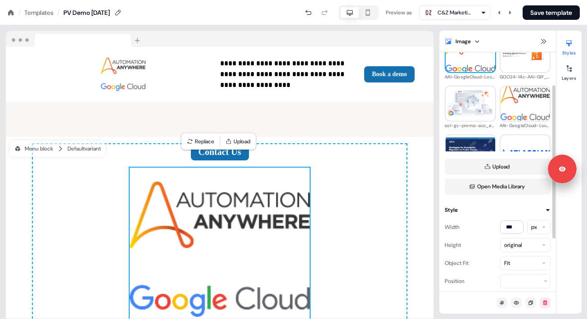
scroll to position [80, 0]
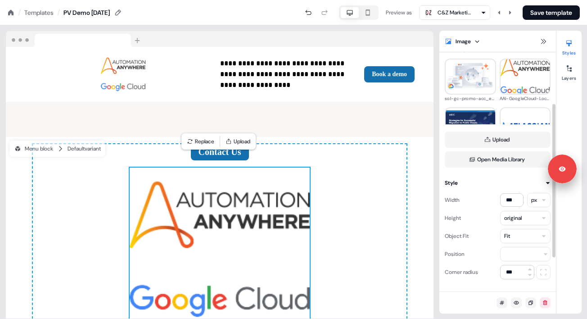
click at [523, 0] on html "**********" at bounding box center [293, 0] width 587 height 0
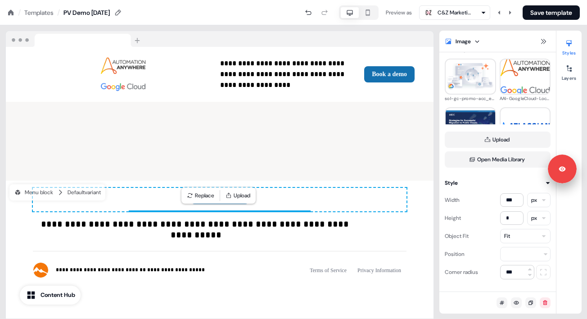
scroll to position [1469, 0]
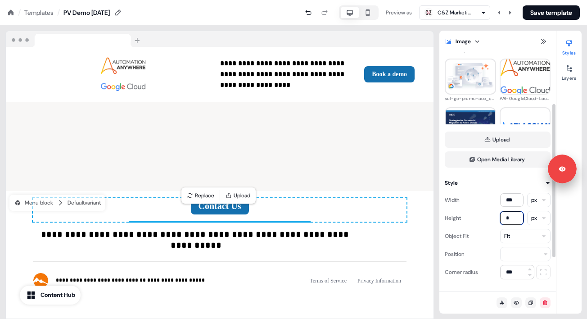
click at [509, 216] on input "*" at bounding box center [511, 218] width 23 height 14
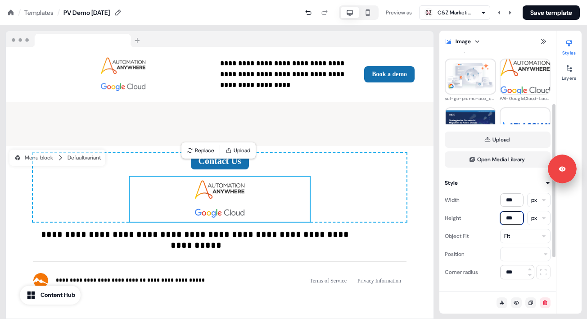
type input "***"
click at [484, 208] on div "Width *** px Height *** px Object Fit Fit Position Corner radius ***" at bounding box center [498, 233] width 106 height 92
click at [361, 162] on div "Contact Us To pick up a draggable item, press the space bar. While dragging, us…" at bounding box center [220, 187] width 374 height 68
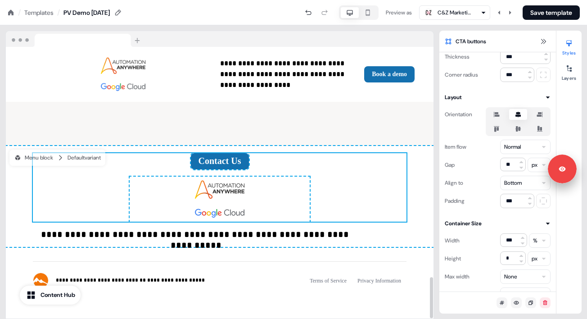
click at [403, 247] on div "**********" at bounding box center [220, 286] width 428 height 78
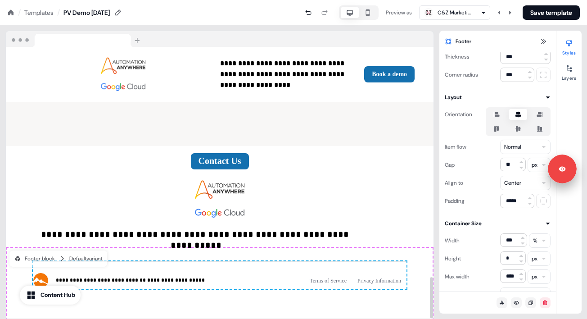
click at [420, 247] on div "**********" at bounding box center [220, 286] width 428 height 78
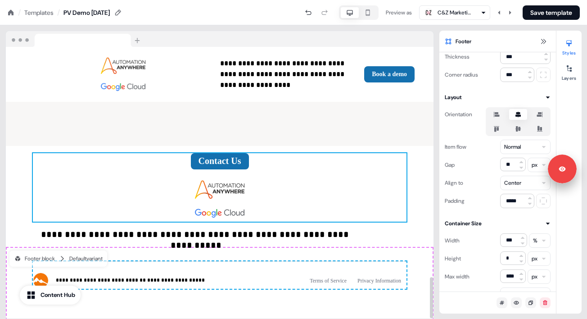
click at [269, 153] on div "Contact Us To pick up a draggable item, press the space bar. While dragging, us…" at bounding box center [220, 187] width 374 height 68
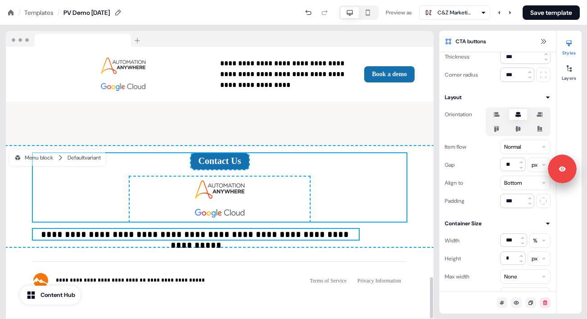
click at [355, 229] on p "**********" at bounding box center [196, 234] width 326 height 11
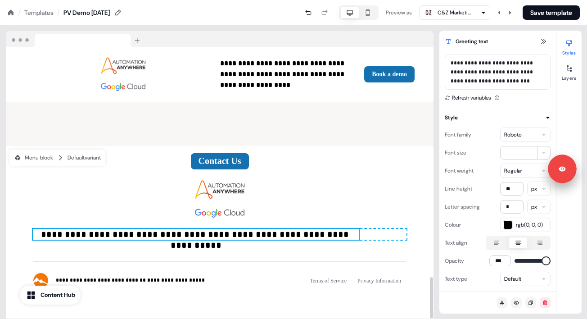
scroll to position [0, 0]
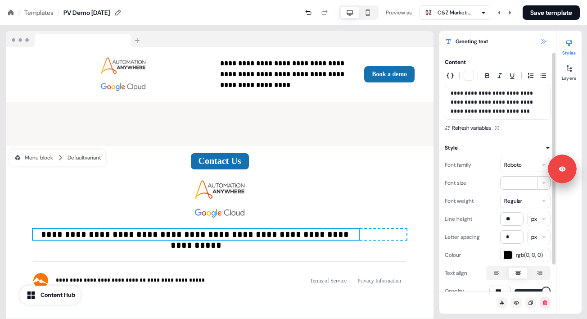
click at [548, 41] on button at bounding box center [543, 41] width 11 height 11
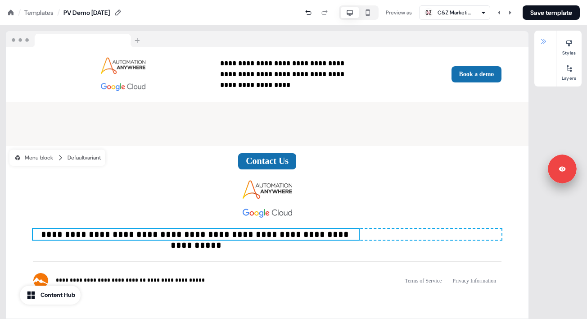
scroll to position [1471, 0]
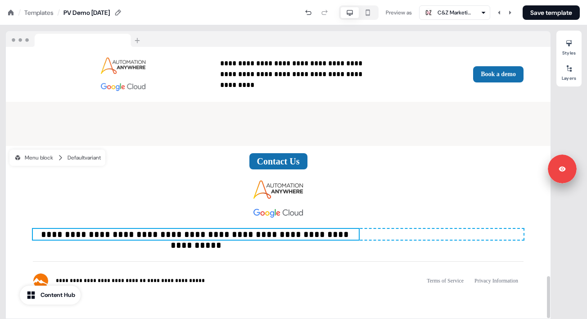
click at [463, 229] on div "**********" at bounding box center [278, 234] width 491 height 11
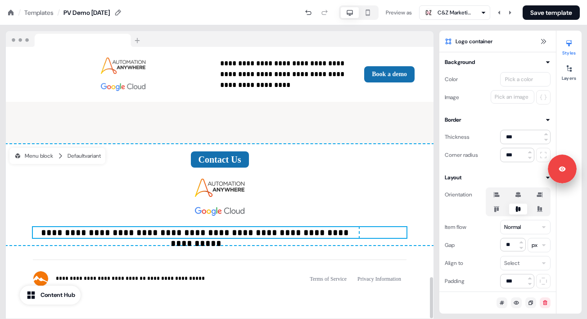
scroll to position [1514, 0]
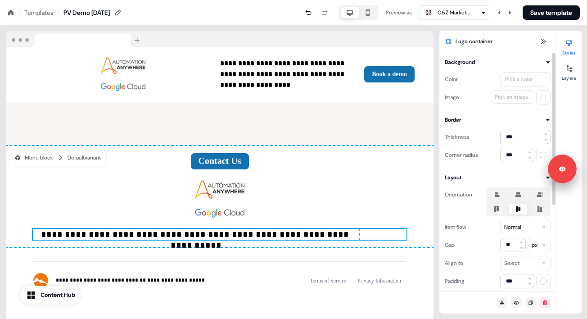
click at [543, 195] on icon at bounding box center [539, 194] width 11 height 7
click at [543, 195] on button "button" at bounding box center [539, 194] width 7 height 7
click at [516, 209] on icon at bounding box center [519, 208] width 6 height 5
click at [516, 209] on button "button" at bounding box center [518, 208] width 7 height 7
click at [520, 196] on icon at bounding box center [518, 195] width 5 height 6
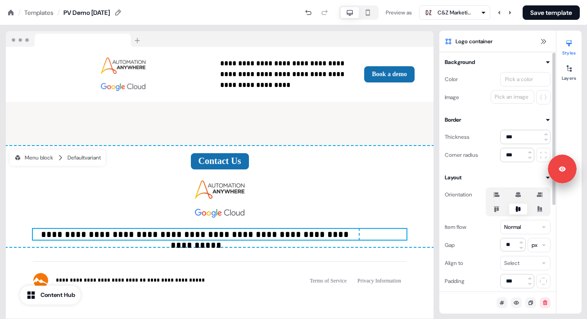
click at [520, 196] on button "button" at bounding box center [518, 194] width 7 height 7
click at [545, 43] on icon at bounding box center [543, 41] width 7 height 7
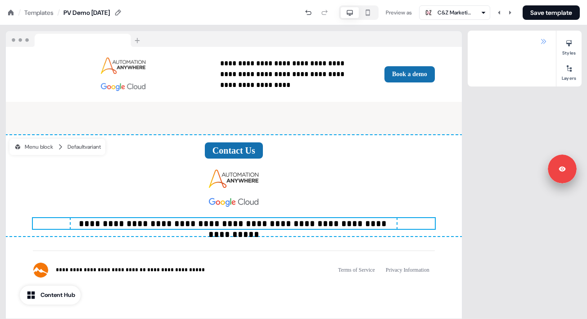
scroll to position [1471, 0]
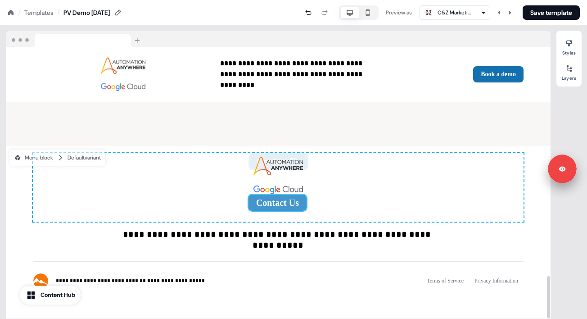
drag, startPoint x: 291, startPoint y: 155, endPoint x: 291, endPoint y: 199, distance: 44.6
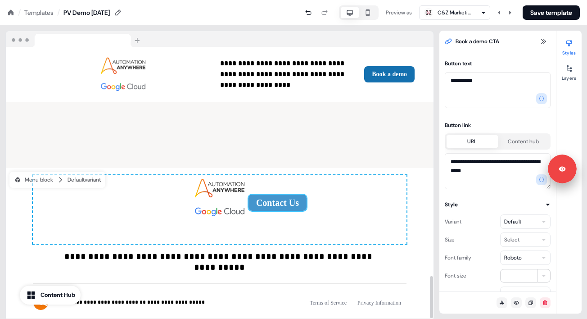
scroll to position [1514, 0]
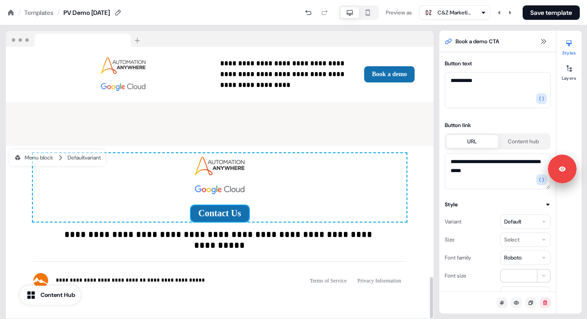
click at [311, 186] on div "Contact Us To pick up a draggable item, press the space bar. While dragging, us…" at bounding box center [220, 187] width 374 height 68
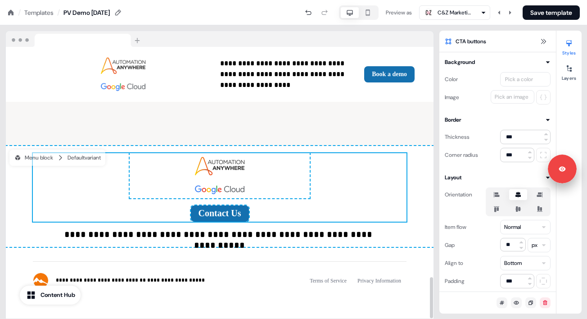
click at [270, 292] on div "**********" at bounding box center [220, 286] width 428 height 78
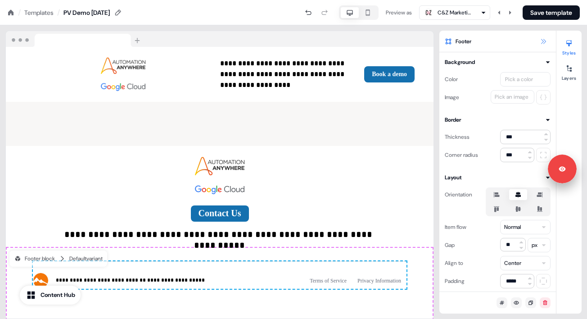
click at [542, 40] on icon at bounding box center [543, 41] width 5 height 5
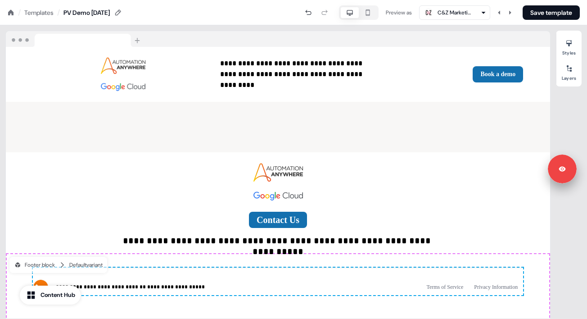
scroll to position [1471, 0]
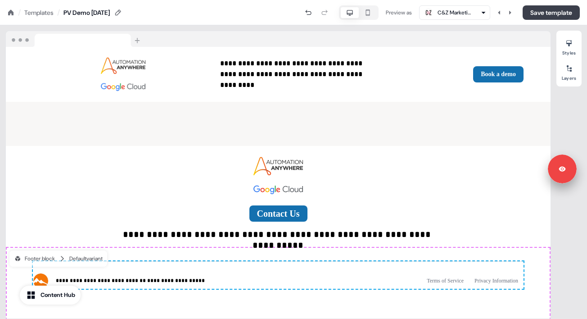
click at [549, 12] on button "Save template" at bounding box center [551, 12] width 57 height 14
click at [547, 13] on button "Save template" at bounding box center [551, 12] width 57 height 14
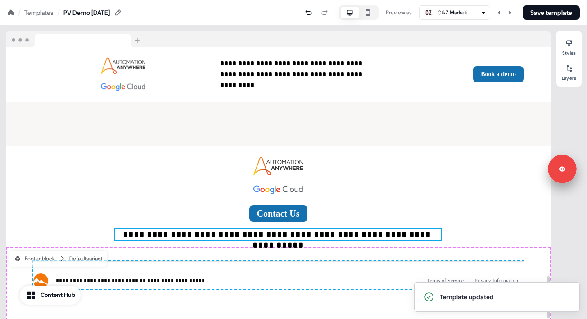
click at [142, 229] on p "**********" at bounding box center [278, 234] width 326 height 11
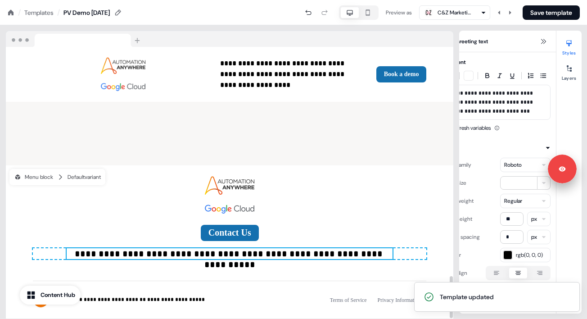
scroll to position [1514, 0]
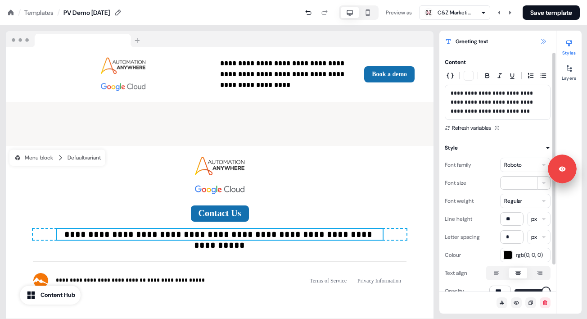
click at [545, 43] on icon at bounding box center [543, 41] width 7 height 7
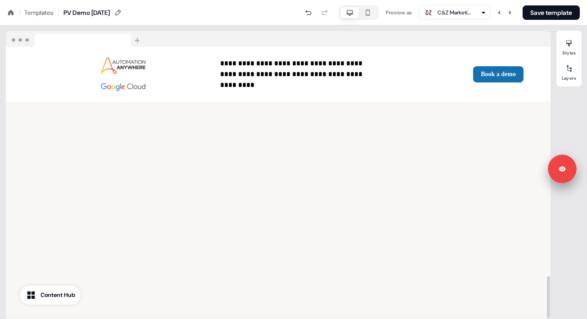
scroll to position [1471, 0]
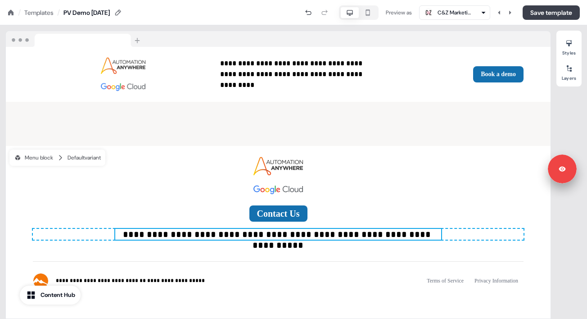
click at [553, 15] on button "Save template" at bounding box center [551, 12] width 57 height 14
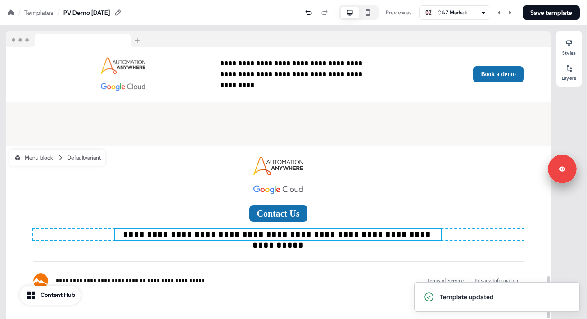
click at [41, 10] on div "Templates" at bounding box center [38, 12] width 29 height 9
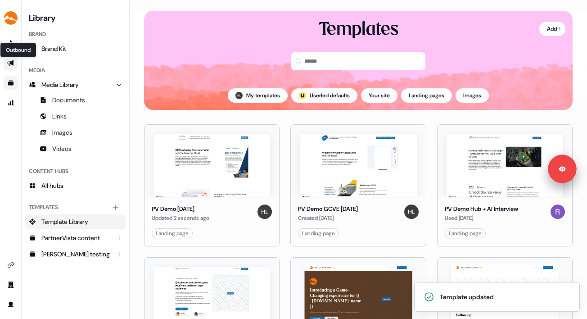
click at [11, 65] on icon "Go to outbound experience" at bounding box center [10, 62] width 7 height 7
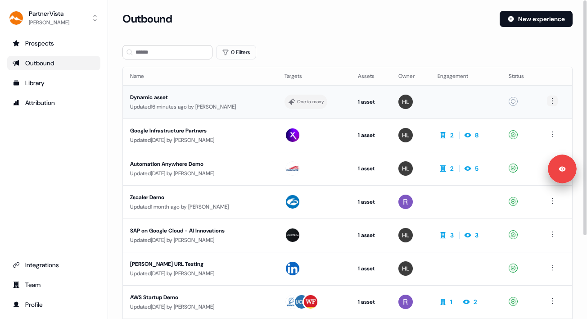
click at [554, 101] on html "For the best experience switch devices to a bigger screen. Go to Userled.io Par…" at bounding box center [293, 159] width 587 height 319
click at [533, 132] on span "Delete" at bounding box center [537, 131] width 16 height 7
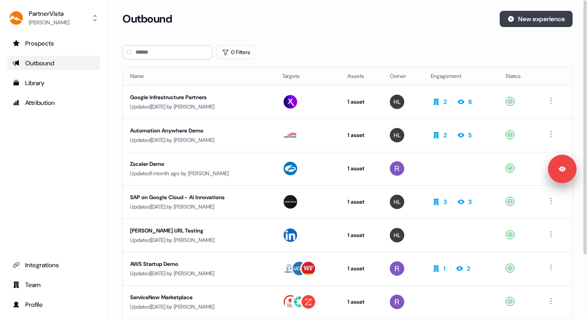
click at [518, 14] on button "New experience" at bounding box center [536, 19] width 73 height 16
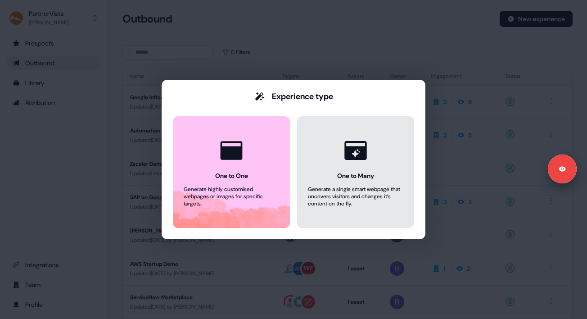
click at [358, 176] on div "One to Many" at bounding box center [355, 175] width 37 height 9
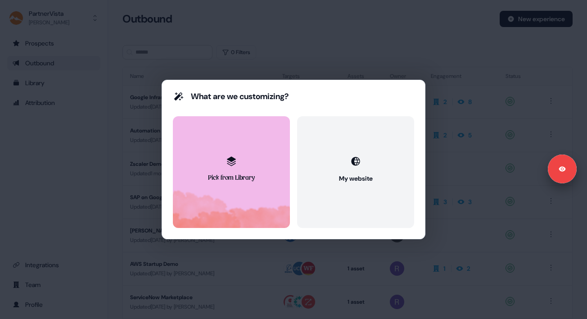
click at [219, 185] on button "Pick from Library" at bounding box center [231, 172] width 117 height 112
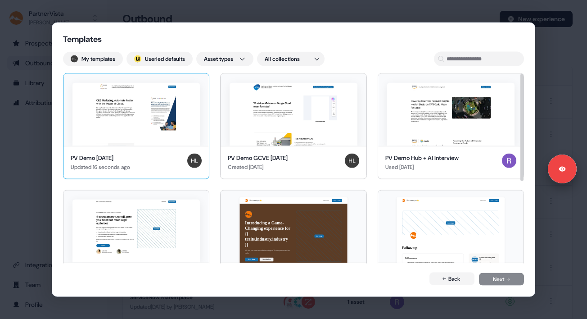
click at [153, 139] on img at bounding box center [135, 114] width 127 height 63
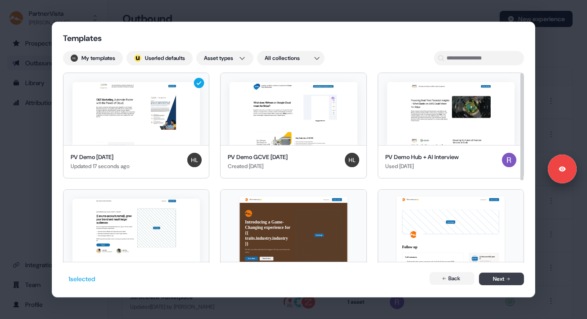
click at [493, 279] on button "Next" at bounding box center [501, 278] width 45 height 13
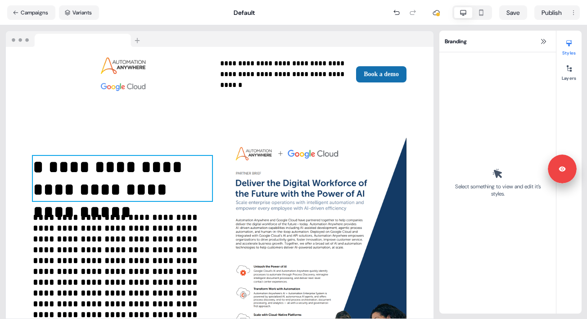
click at [61, 172] on p "**********" at bounding box center [122, 178] width 179 height 45
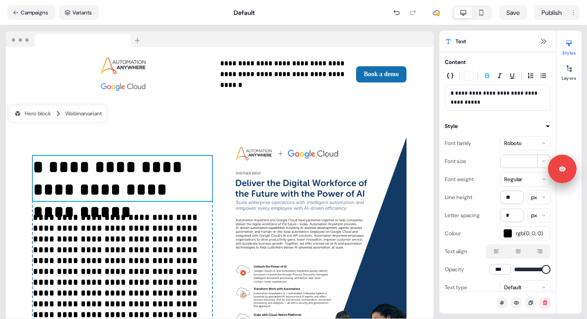
click at [61, 172] on p "**********" at bounding box center [122, 178] width 179 height 45
click at [37, 169] on p "**********" at bounding box center [122, 178] width 179 height 45
click at [41, 169] on p "**********" at bounding box center [122, 178] width 179 height 45
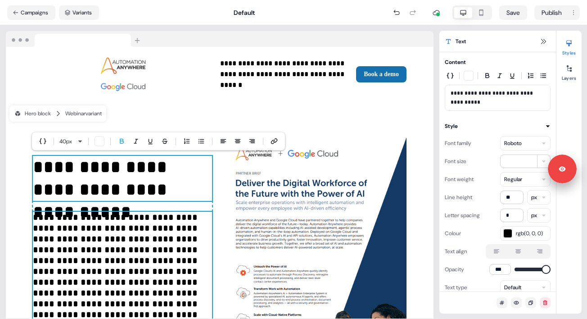
click at [80, 230] on p "**********" at bounding box center [122, 266] width 179 height 108
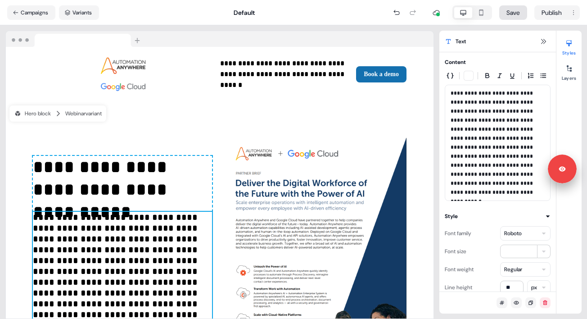
click at [505, 6] on button "Save" at bounding box center [513, 12] width 28 height 14
click at [84, 15] on button "Variants" at bounding box center [79, 12] width 40 height 14
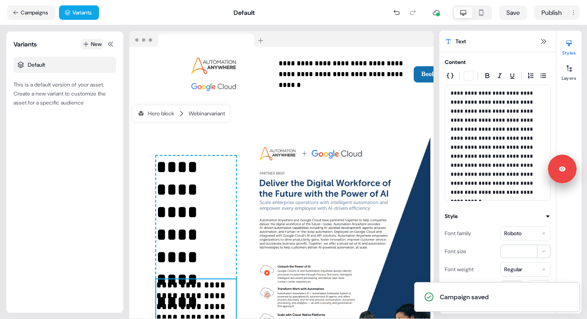
click at [91, 47] on button "New" at bounding box center [92, 44] width 23 height 11
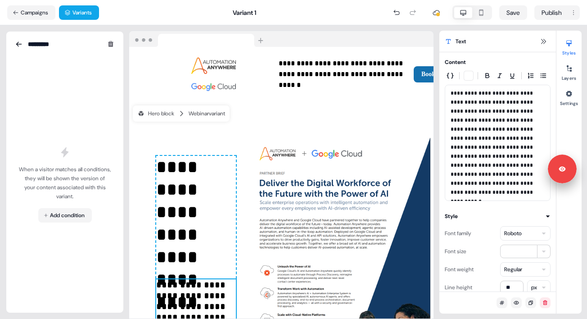
click at [78, 47] on input "*********" at bounding box center [59, 44] width 63 height 9
type input "*"
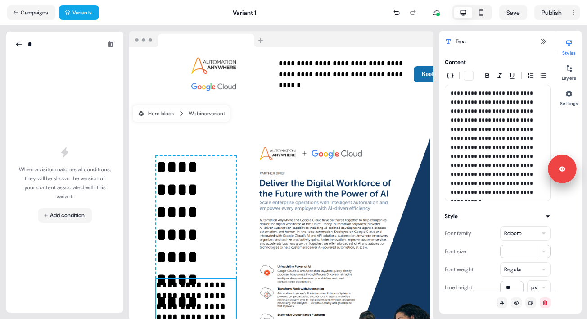
type input "**"
click at [40, 46] on input "**" at bounding box center [59, 44] width 63 height 9
click at [69, 213] on html "**********" at bounding box center [293, 159] width 587 height 319
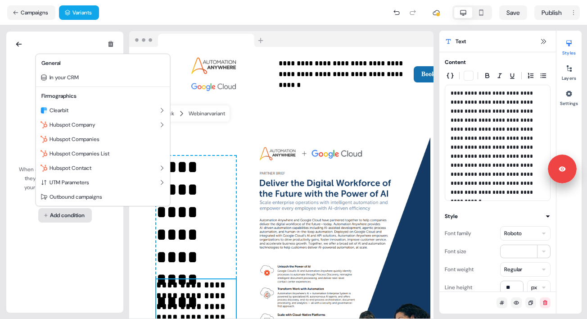
click at [69, 213] on html "**********" at bounding box center [293, 159] width 587 height 319
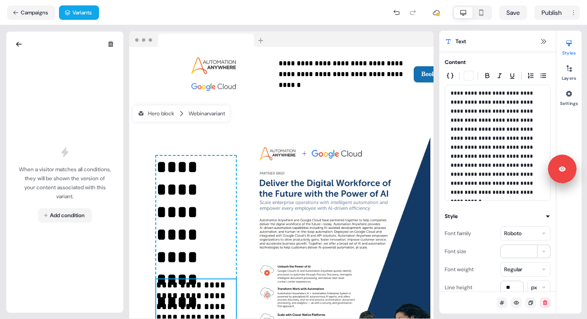
click at [63, 39] on div at bounding box center [65, 44] width 103 height 11
click at [54, 45] on div at bounding box center [65, 44] width 103 height 11
click at [39, 45] on div at bounding box center [65, 44] width 103 height 11
click at [13, 46] on div "When a visitor matches all conditions, they will be shown the version of your c…" at bounding box center [64, 172] width 117 height 281
click at [16, 45] on icon at bounding box center [18, 44] width 7 height 7
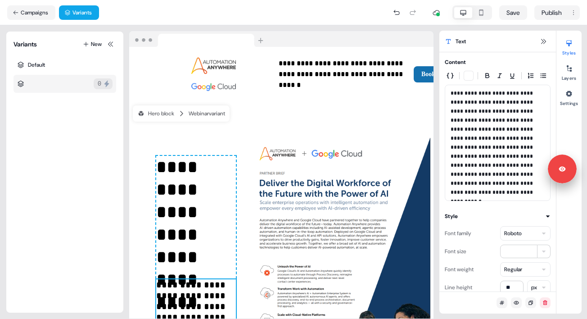
click at [74, 82] on div "0" at bounding box center [65, 84] width 103 height 18
click at [63, 69] on div "Default" at bounding box center [65, 65] width 103 height 16
click at [63, 76] on div "0" at bounding box center [65, 84] width 103 height 18
click at [66, 62] on div "Default" at bounding box center [65, 65] width 103 height 16
click at [62, 82] on div "0" at bounding box center [65, 84] width 103 height 18
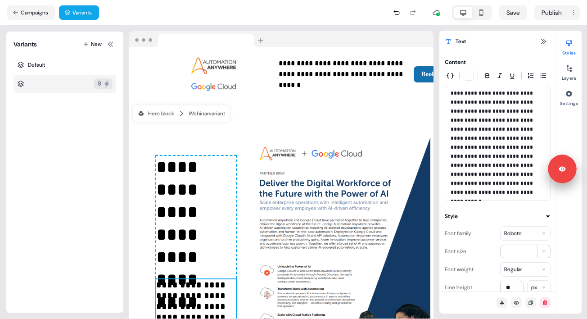
click at [66, 81] on div "0" at bounding box center [65, 84] width 103 height 18
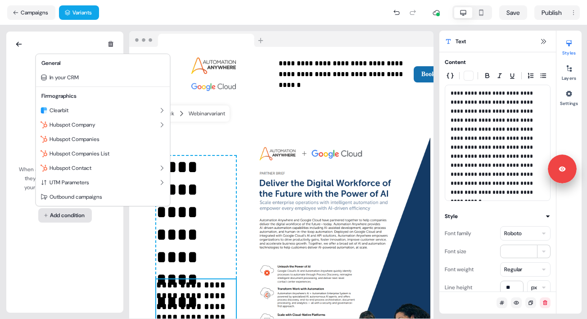
click at [75, 212] on html "**********" at bounding box center [293, 159] width 587 height 319
click at [118, 111] on div "Clearbit" at bounding box center [103, 110] width 131 height 14
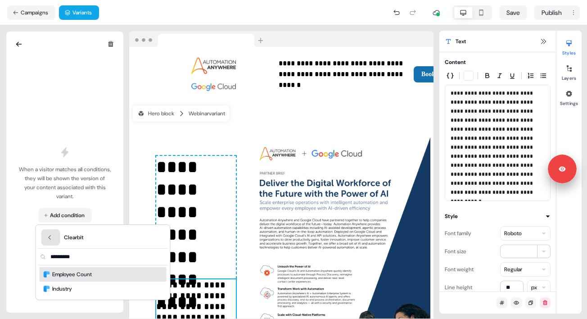
click at [48, 242] on button "Back" at bounding box center [50, 237] width 19 height 16
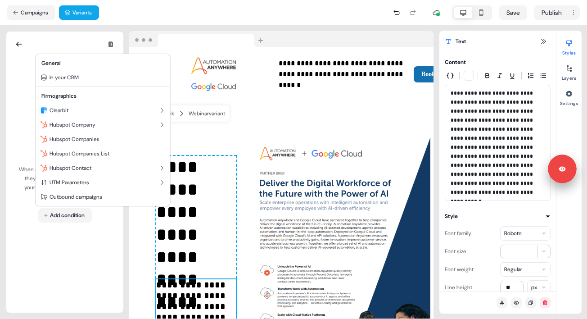
click at [27, 73] on html "**********" at bounding box center [293, 159] width 587 height 319
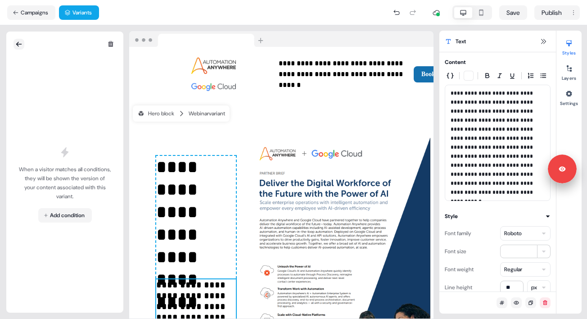
click at [19, 42] on icon at bounding box center [18, 44] width 7 height 7
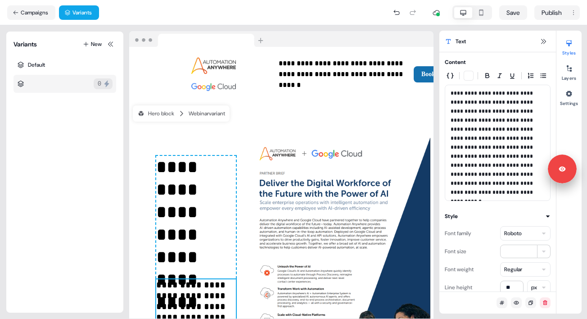
click at [66, 87] on div "0" at bounding box center [65, 84] width 103 height 18
click at [53, 89] on div "0" at bounding box center [65, 84] width 103 height 18
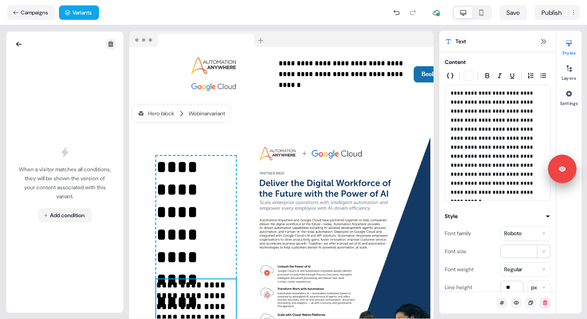
click at [108, 44] on icon at bounding box center [110, 44] width 5 height 6
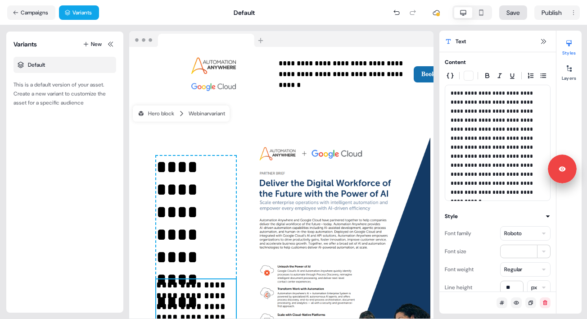
click at [509, 14] on button "Save" at bounding box center [513, 12] width 28 height 14
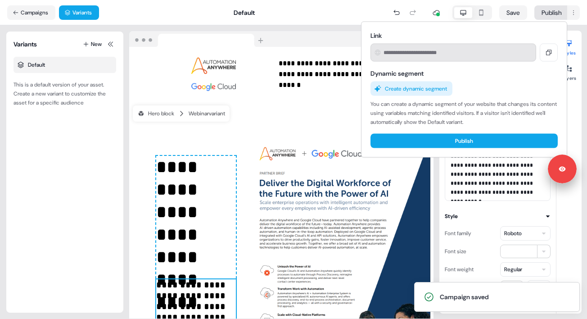
click at [546, 14] on html "**********" at bounding box center [293, 159] width 587 height 319
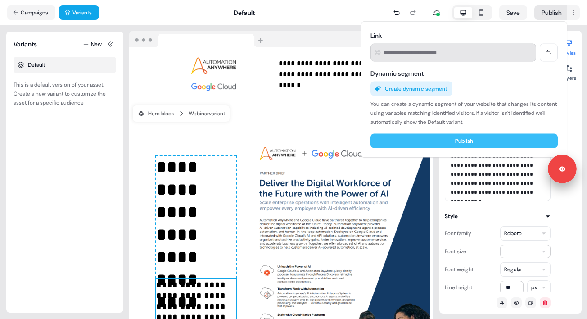
click at [460, 142] on button "Publish" at bounding box center [464, 141] width 187 height 14
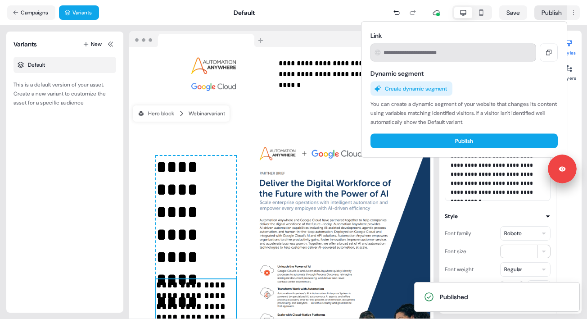
type input "**********"
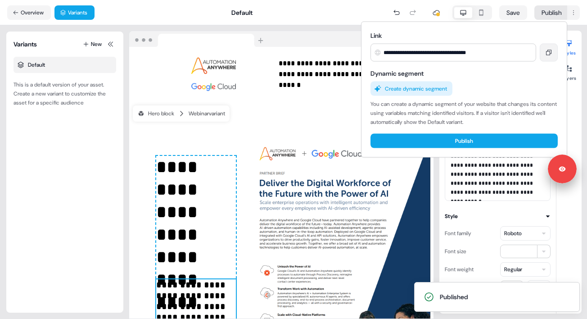
click at [543, 52] on button at bounding box center [549, 53] width 18 height 18
click at [582, 13] on html "**********" at bounding box center [293, 159] width 587 height 319
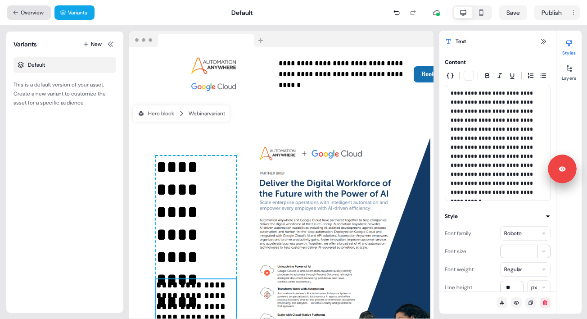
click at [38, 9] on button "Overview" at bounding box center [29, 12] width 44 height 14
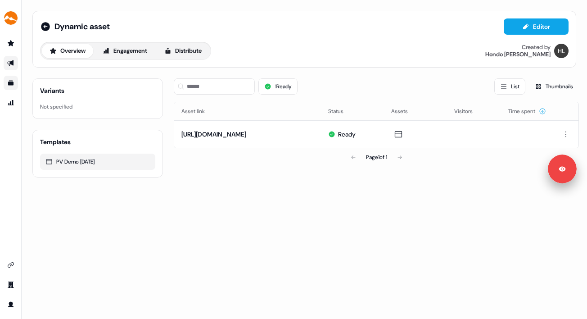
click at [12, 78] on link "Go to templates" at bounding box center [11, 83] width 14 height 14
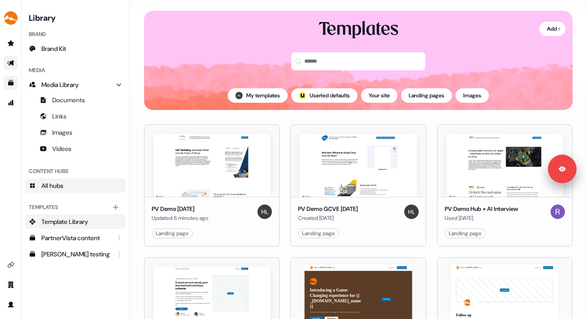
click at [69, 187] on link "All hubs" at bounding box center [75, 185] width 100 height 14
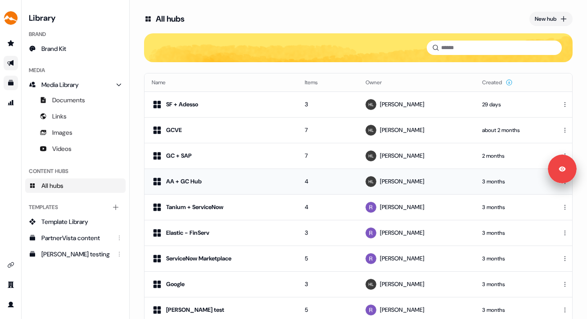
click at [198, 181] on div "AA + GC Hub" at bounding box center [184, 181] width 36 height 9
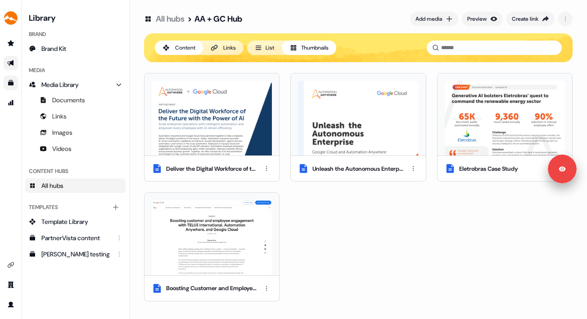
click at [326, 216] on div "Deliver the Digital Workforce of the Future with the Power of AI Unleash the Au…" at bounding box center [358, 187] width 429 height 228
click at [327, 217] on div "Deliver the Digital Workforce of the Future with the Power of AI Unleash the Au…" at bounding box center [358, 187] width 429 height 228
click at [337, 20] on div "All hubs > AA + GC Hub Add media Preview Create link" at bounding box center [358, 19] width 429 height 16
click at [302, 208] on div "Deliver the Digital Workforce of the Future with the Power of AI Unleash the Au…" at bounding box center [358, 187] width 429 height 228
click at [494, 20] on icon "button" at bounding box center [494, 19] width 7 height 5
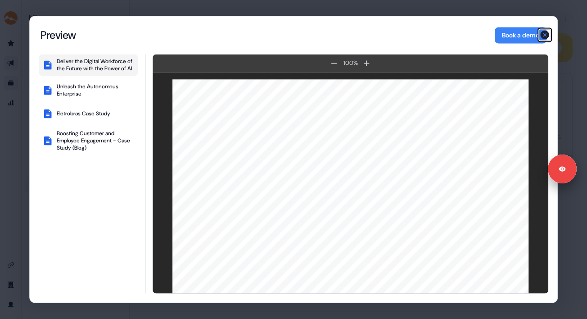
click at [548, 35] on icon "button" at bounding box center [544, 35] width 9 height 9
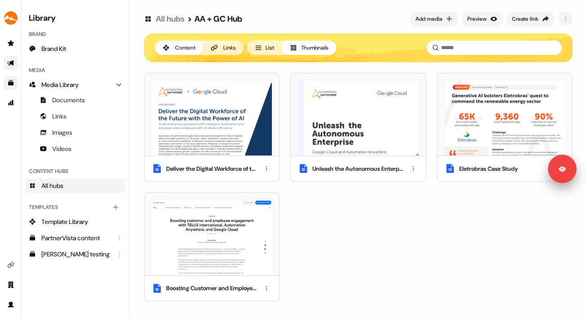
click at [212, 55] on div "Content Links List Thumbnails" at bounding box center [358, 47] width 429 height 29
click at [226, 50] on div "Links" at bounding box center [229, 47] width 13 height 9
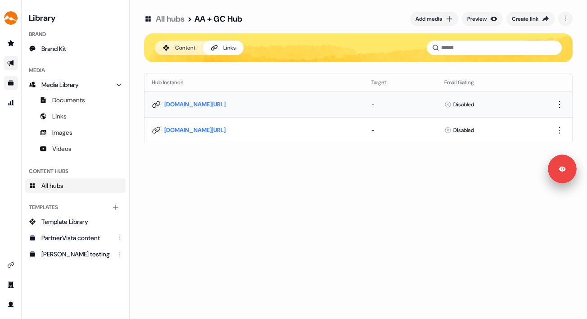
click at [222, 101] on link "hub.partnervista.co/v/AaKdhENXb" at bounding box center [194, 104] width 61 height 9
